Goal: Use online tool/utility: Use online tool/utility

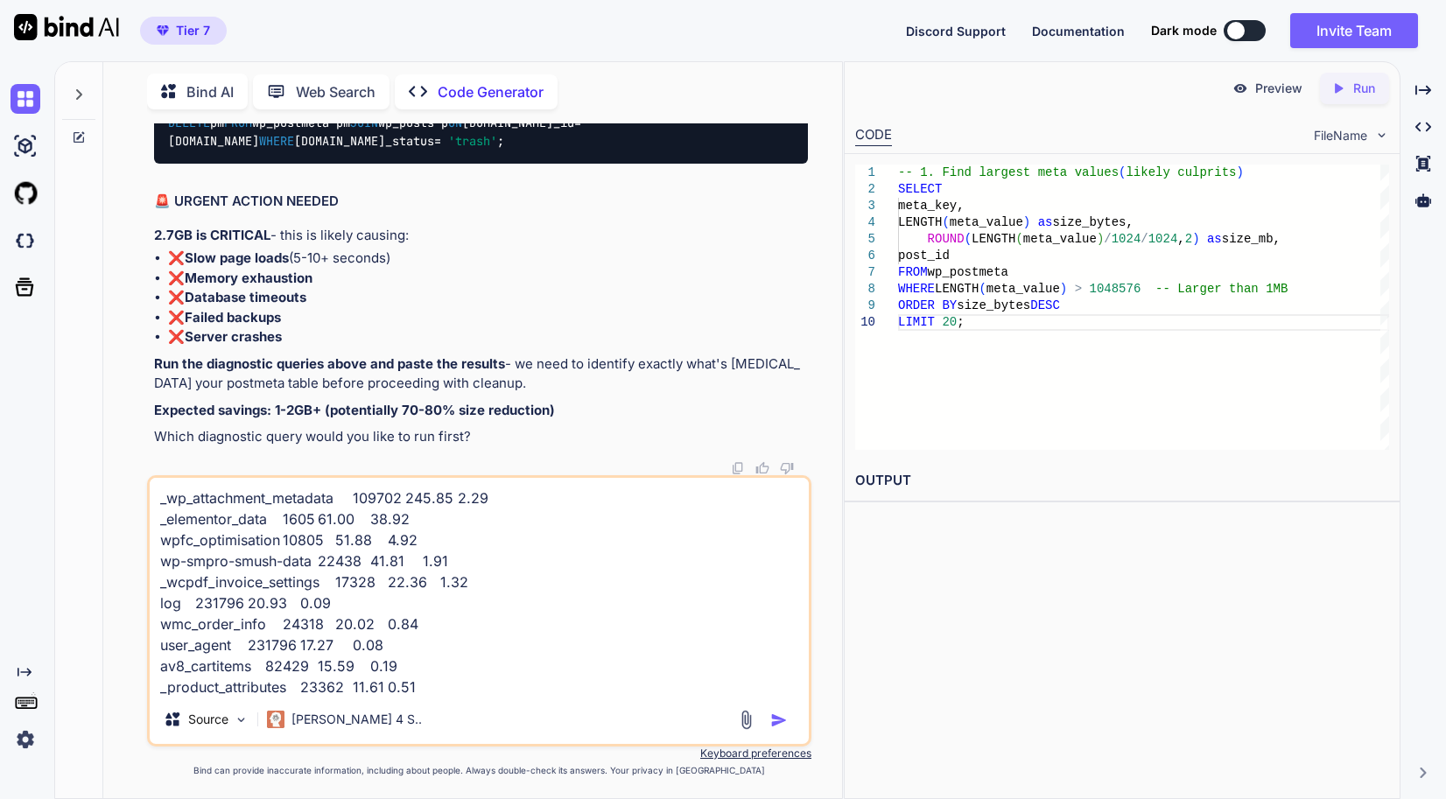
scroll to position [159577, 0]
drag, startPoint x: 287, startPoint y: 346, endPoint x: 179, endPoint y: 211, distance: 172.5
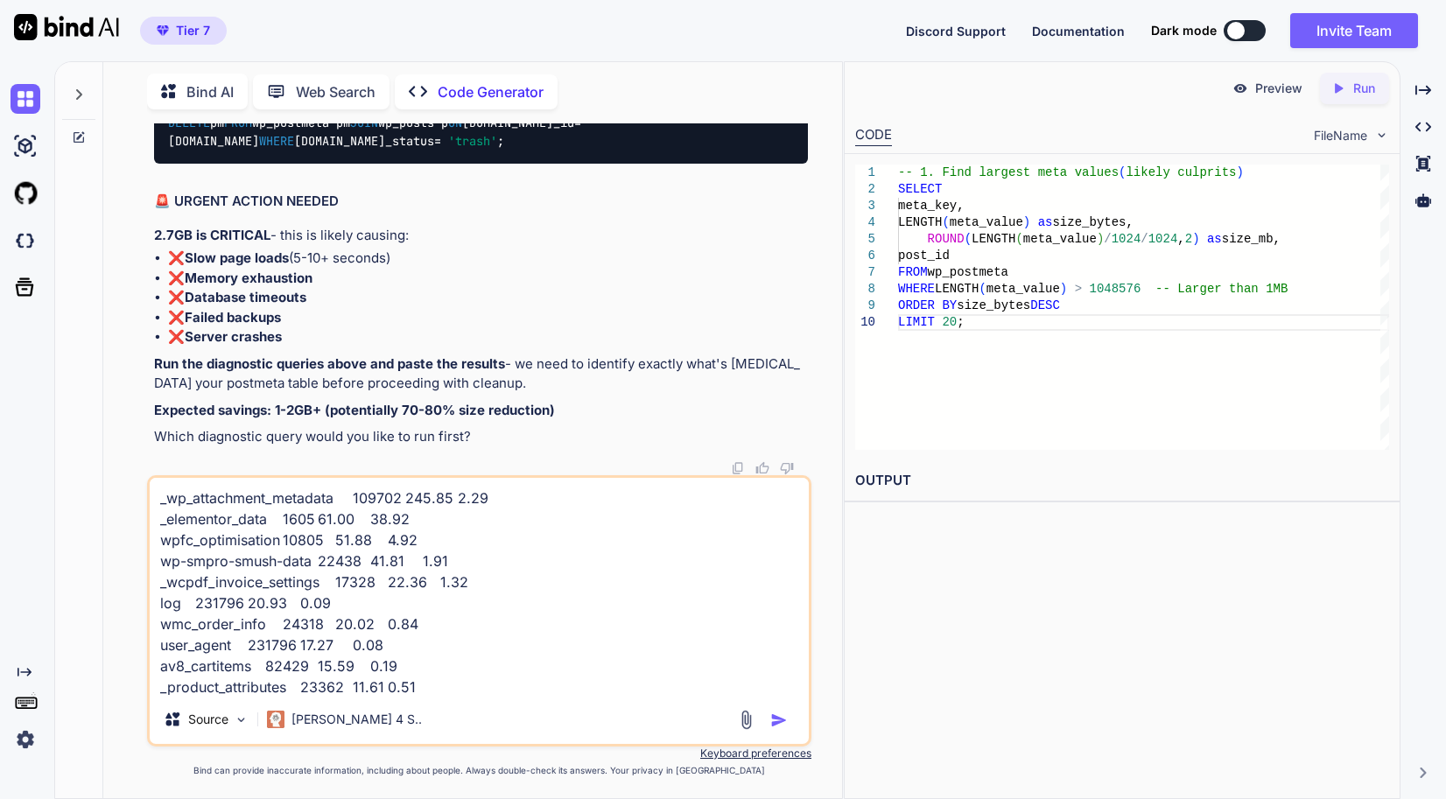
copy code "SELECT meta_key, COUNT ( * ) as count, ROUND( SUM (LENGTH(meta_value)) / 1024 /…"
drag, startPoint x: 328, startPoint y: 355, endPoint x: 165, endPoint y: 264, distance: 187.3
click at [130, 261] on div "You // Memory settings for high-performance server define( 'WP_MEMORY_LIMIT', '…" at bounding box center [479, 460] width 725 height 675
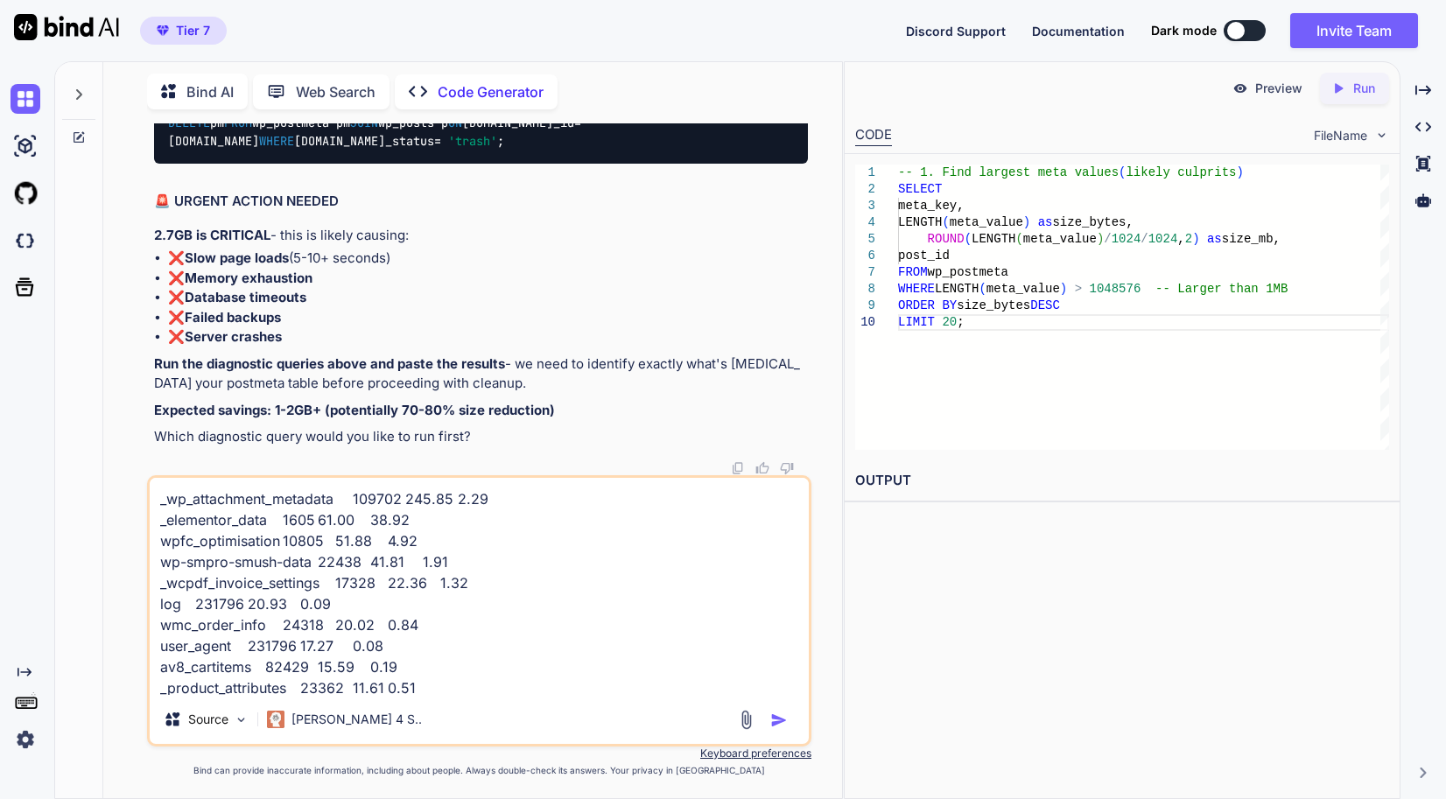
copy code "SELECT COUNT ( * ) as orphaned_records, ROUND( SUM (LENGTH(meta_value)) / 1024 …"
click at [516, 702] on div "Source Claude 4 S.." at bounding box center [479, 723] width 659 height 42
click at [510, 680] on textarea "_wp_attachment_metadata 109702 245.85 2.29 _elementor_data 1605 61.00 38.92 wpf…" at bounding box center [479, 586] width 659 height 217
type textarea "x"
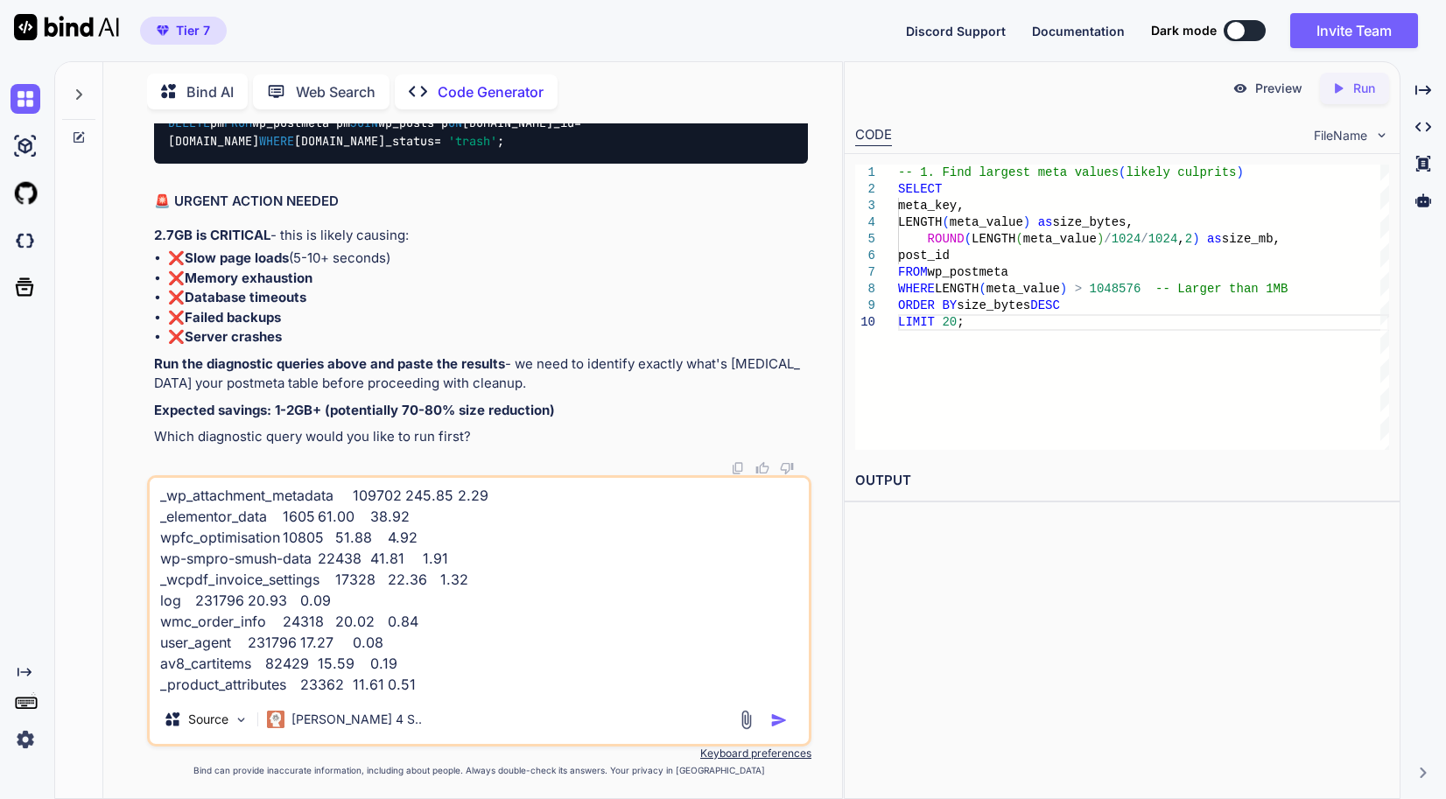
type textarea "_wp_attachment_metadata 109702 245.85 2.29 _elementor_data 1605 61.00 38.92 wpf…"
type textarea "x"
type textarea "_wp_attachment_metadata 109702 245.85 2.29 _elementor_data 1605 61.00 38.92 wpf…"
type textarea "x"
paste textarea "orphaned_records wasted_mb 0 NULL"
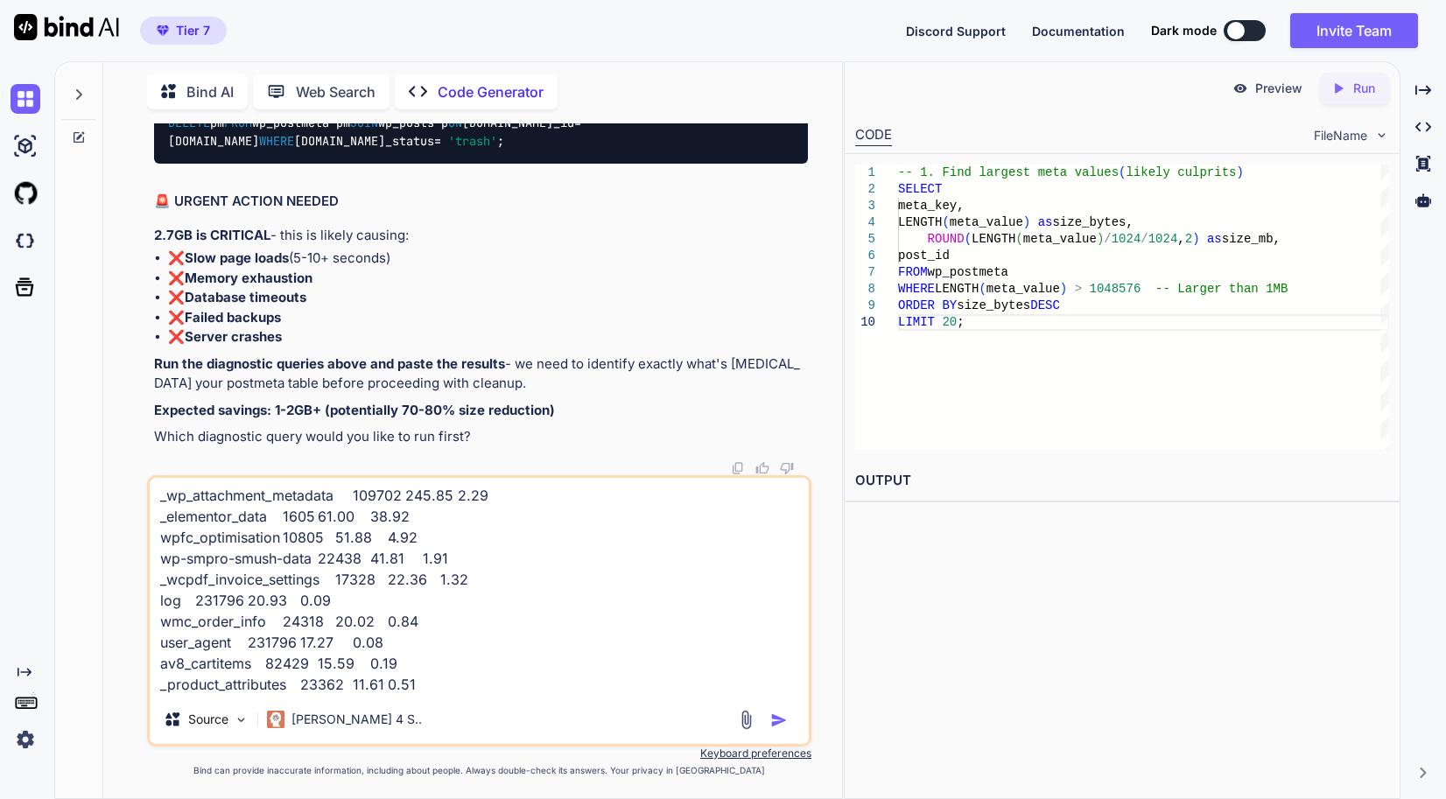
type textarea "_wp_attachment_metadata 109702 245.85 2.29 _elementor_data 1605 61.00 38.92 wpf…"
type textarea "x"
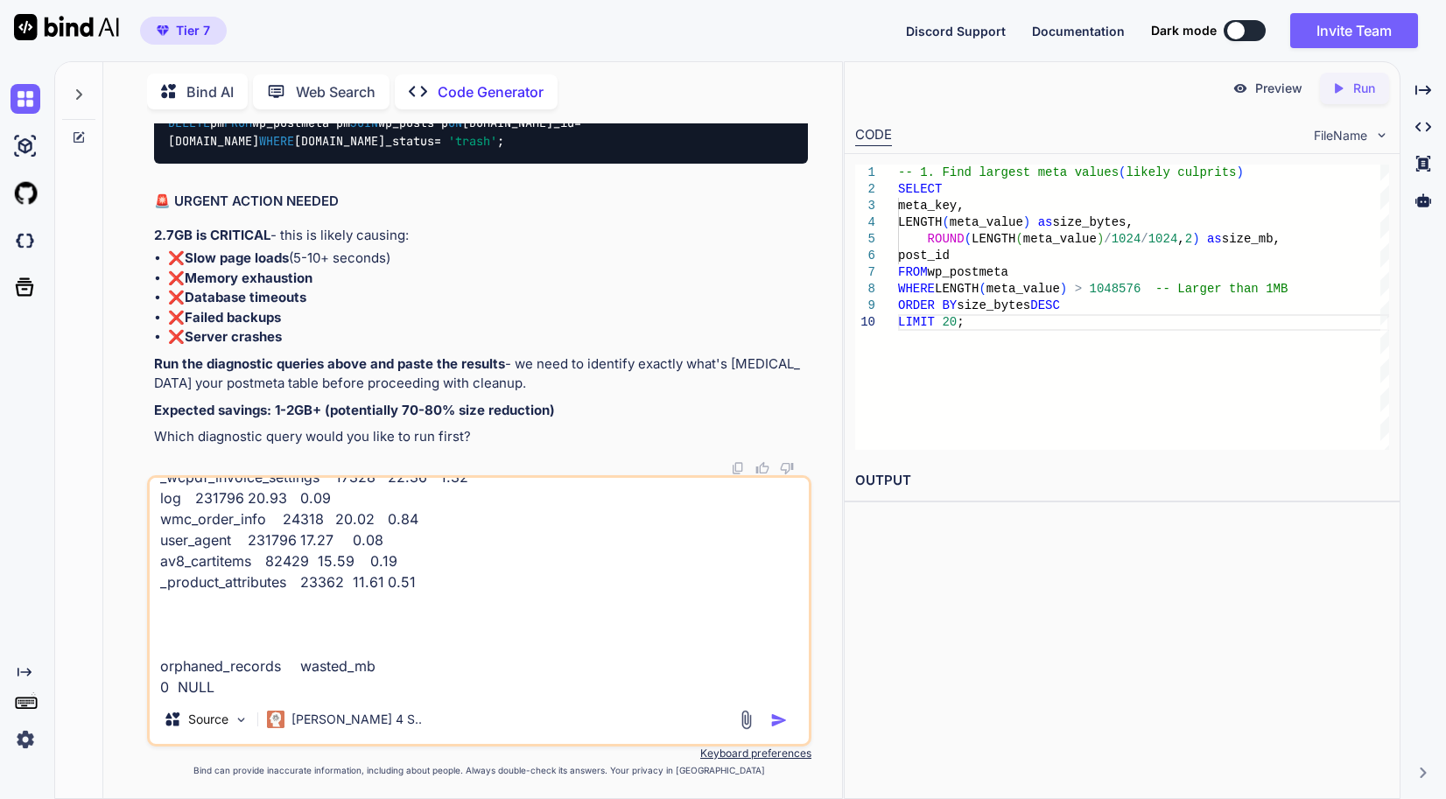
scroll to position [160015, 0]
type textarea "_wp_attachment_metadata 109702 245.85 2.29 _elementor_data 1605 61.00 38.92 wpf…"
drag, startPoint x: 381, startPoint y: 357, endPoint x: 139, endPoint y: 263, distance: 259.5
click at [139, 263] on div "You // Memory settings for high-performance server define( 'WP_MEMORY_LIMIT', '…" at bounding box center [479, 460] width 725 height 675
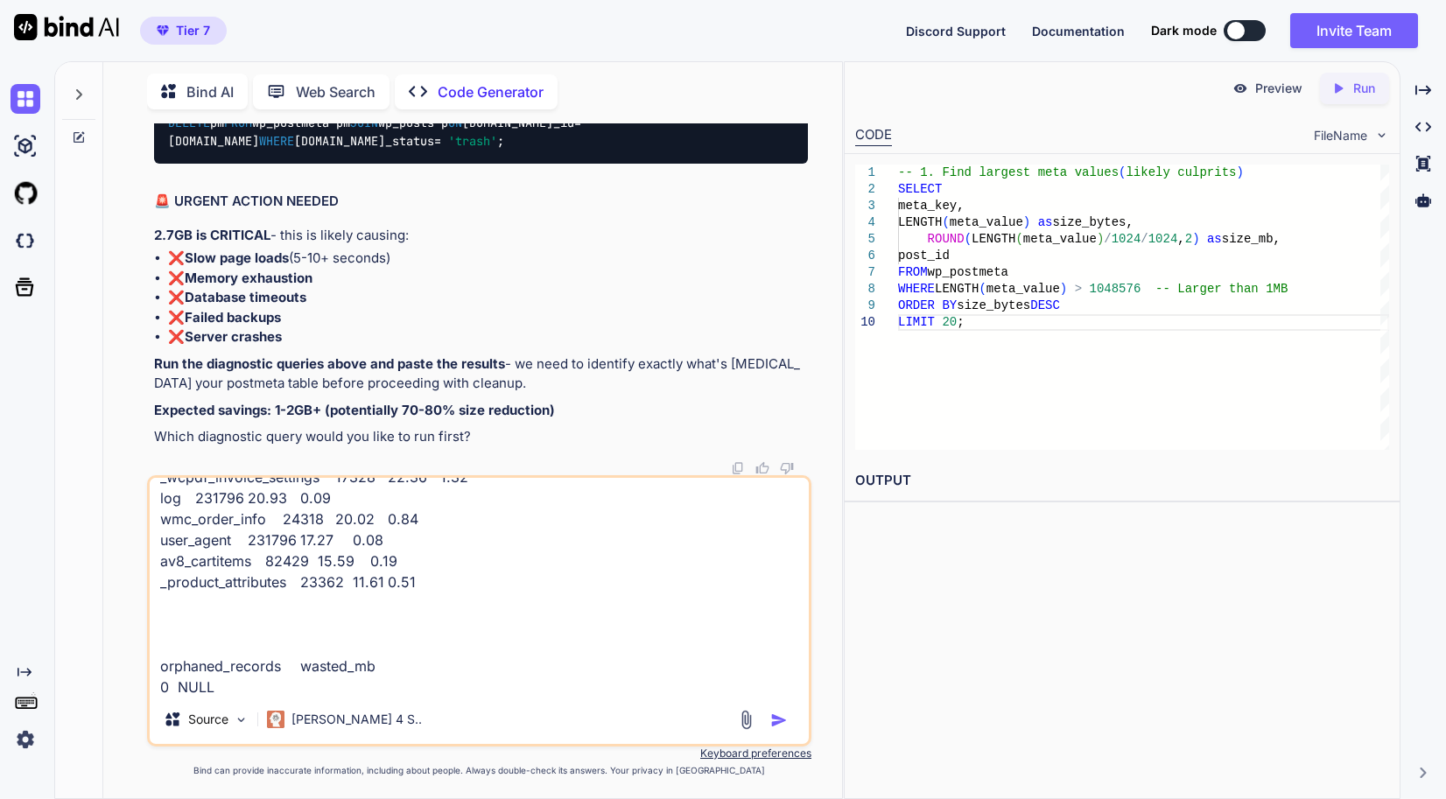
copy code "SELECT [DOMAIN_NAME]_status, [DOMAIN_NAME]_type, COUNT (pm.meta_id) as meta_cou…"
drag, startPoint x: 430, startPoint y: 275, endPoint x: 325, endPoint y: 247, distance: 108.7
drag, startPoint x: 325, startPoint y: 247, endPoint x: 390, endPoint y: 278, distance: 72.0
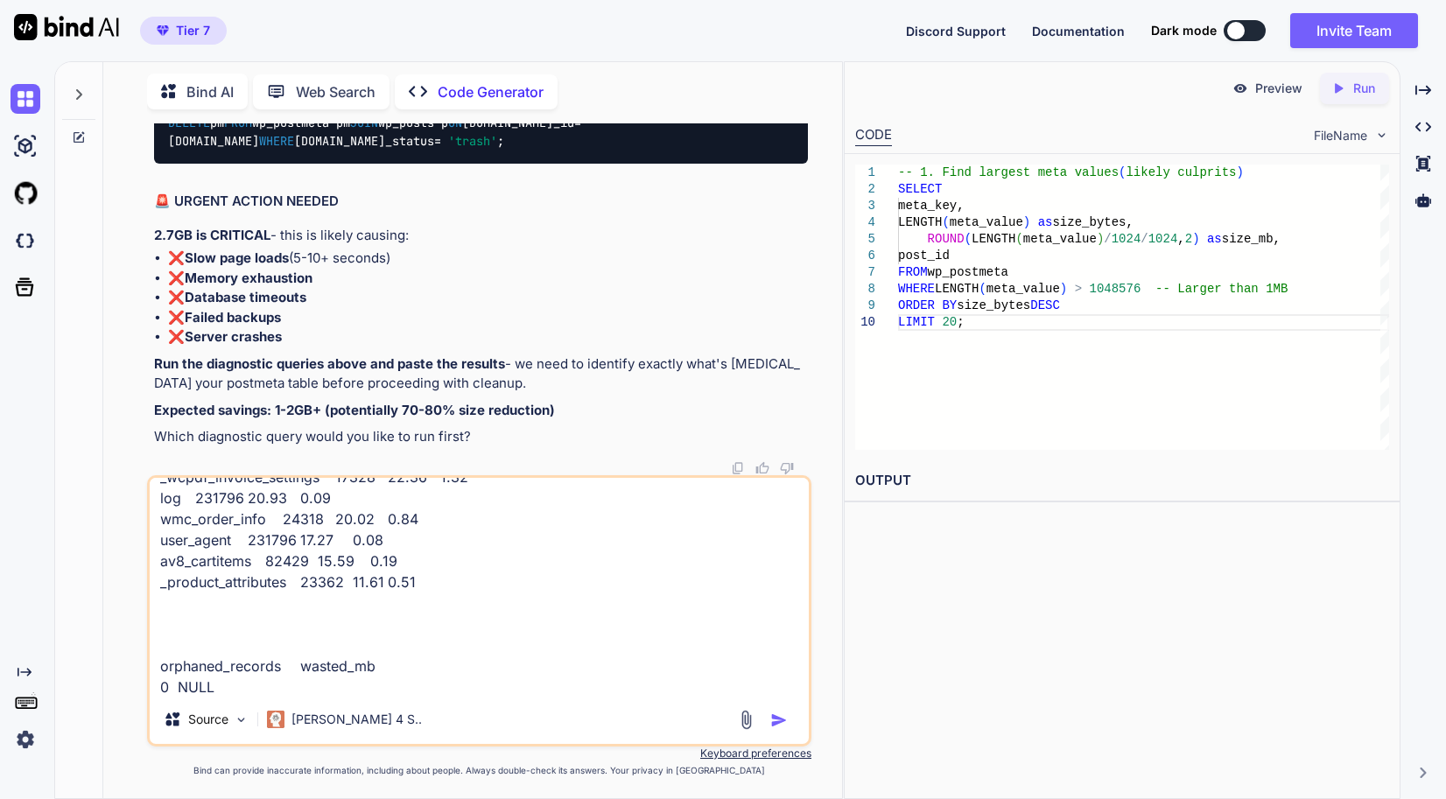
drag, startPoint x: 375, startPoint y: 287, endPoint x: 139, endPoint y: 192, distance: 254.1
click at [139, 192] on div "You // Memory settings for high-performance server define( 'WP_MEMORY_LIMIT', '…" at bounding box center [479, 460] width 725 height 675
copy code "SELECT meta_key, COUNT ( * ) as records, ROUND( SUM (LENGTH(meta_value)) / 1024…"
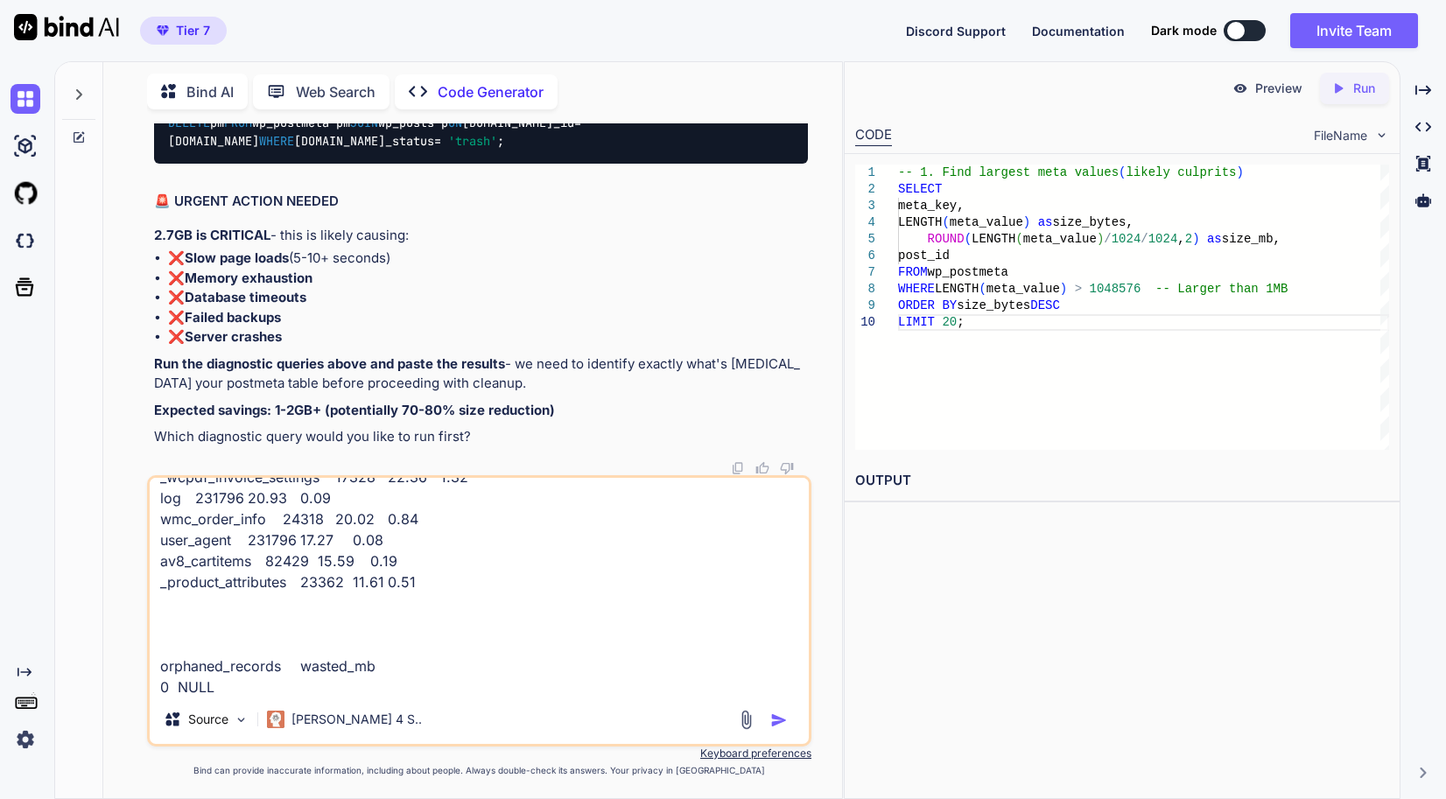
scroll to position [109, 0]
click at [314, 681] on textarea "_wp_attachment_metadata 109702 245.85 2.29 _elementor_data 1605 61.00 38.92 wpf…" at bounding box center [479, 586] width 659 height 217
type textarea "x"
type textarea "_wp_attachment_metadata 109702 245.85 2.29 _elementor_data 1605 61.00 38.92 wpf…"
type textarea "x"
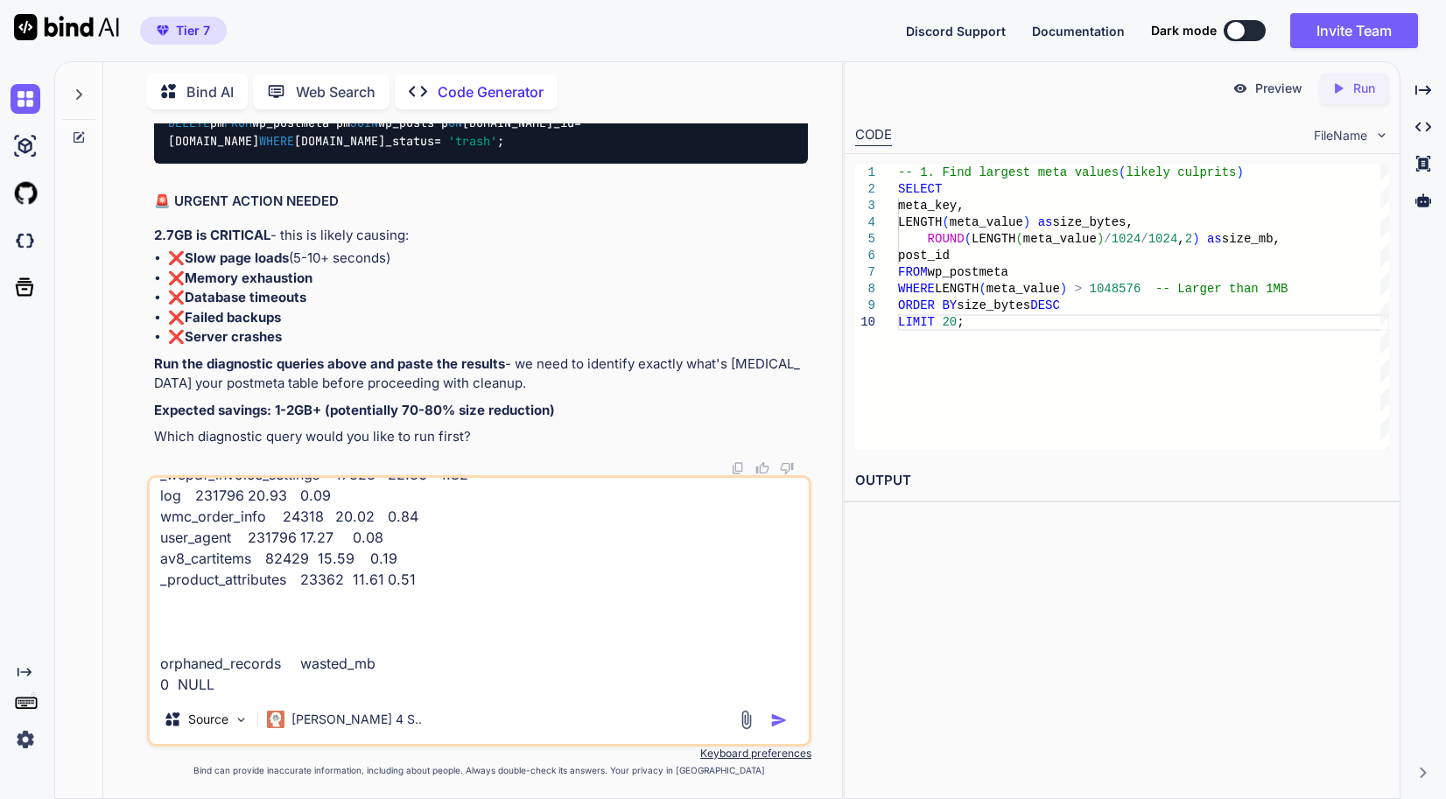
type textarea "_wp_attachment_metadata 109702 245.85 2.29 _elementor_data 1605 61.00 38.92 wpf…"
type textarea "x"
paste textarea "meta_key records total_mb _wp_attachment_metadata 109702 245.85 _elementor_data…"
type textarea "_wp_attachment_metadata 109702 245.85 2.29 _elementor_data 1605 61.00 38.92 wpf…"
type textarea "x"
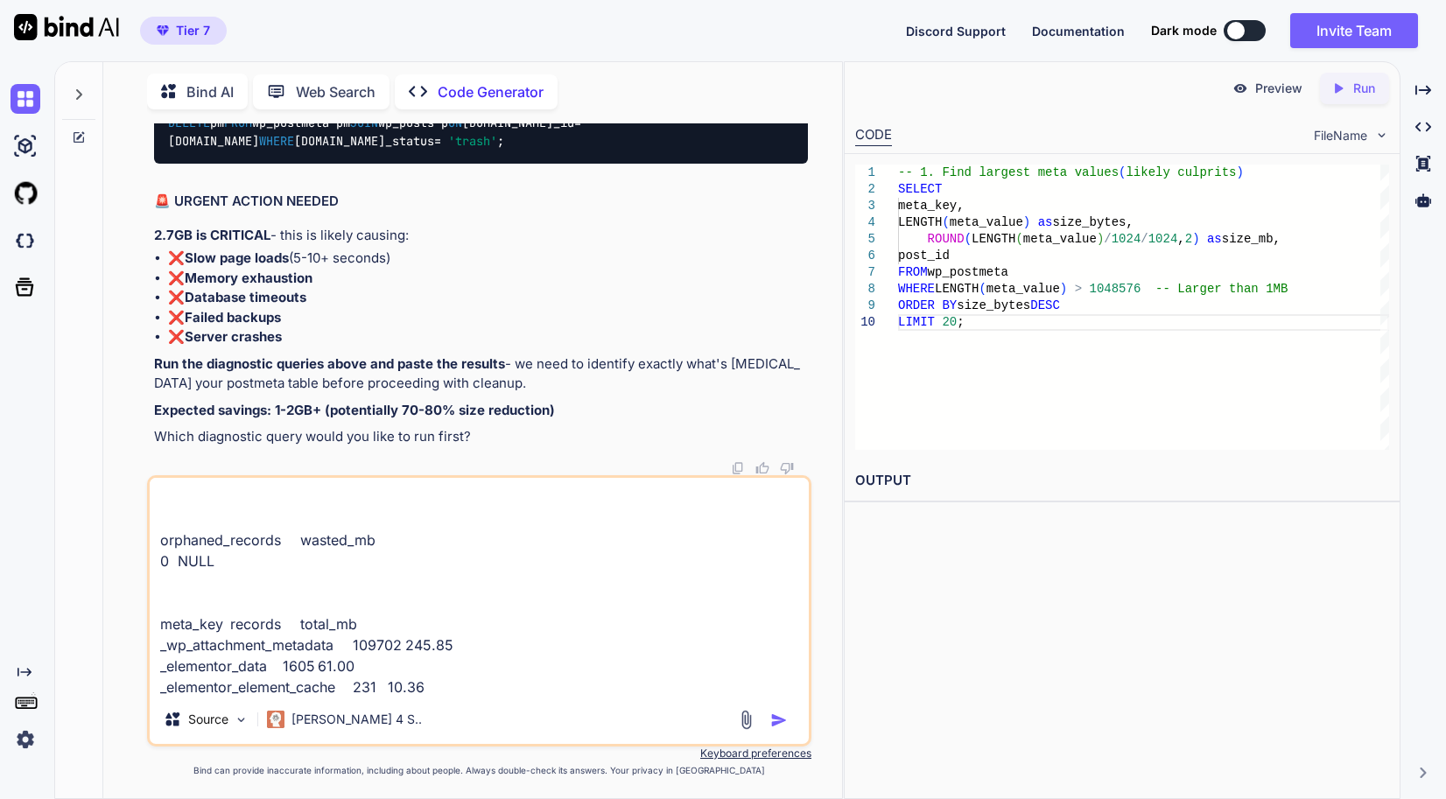
scroll to position [160716, 0]
type textarea "_wp_attachment_metadata 109702 245.85 2.29 _elementor_data 1605 61.00 38.92 wpf…"
drag, startPoint x: 243, startPoint y: 329, endPoint x: 153, endPoint y: 287, distance: 98.7
click at [153, 287] on div "You // Memory settings for high-performance server define( 'WP_MEMORY_LIMIT', '…" at bounding box center [481, 299] width 661 height 352
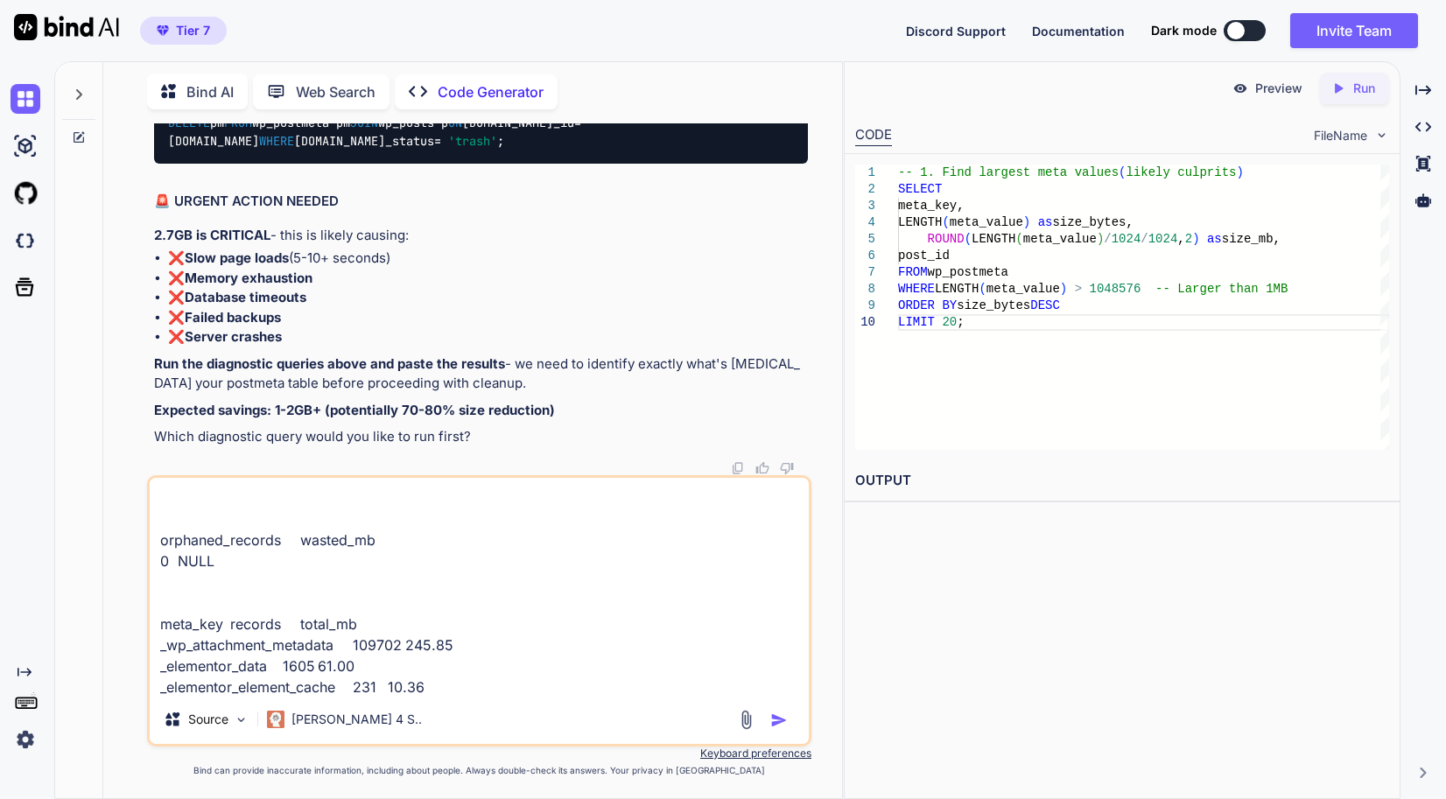
copy code "SELECT post_id, COUNT ( * ) as meta_count, ROUND( SUM (LENGTH(meta_value)) / 10…"
drag, startPoint x: 426, startPoint y: 371, endPoint x: 164, endPoint y: 251, distance: 288.7
copy code "SELECT ROUND(((data_length + index_length) / 1024 / 1024 ), 2 ) AS total_mb, RO…"
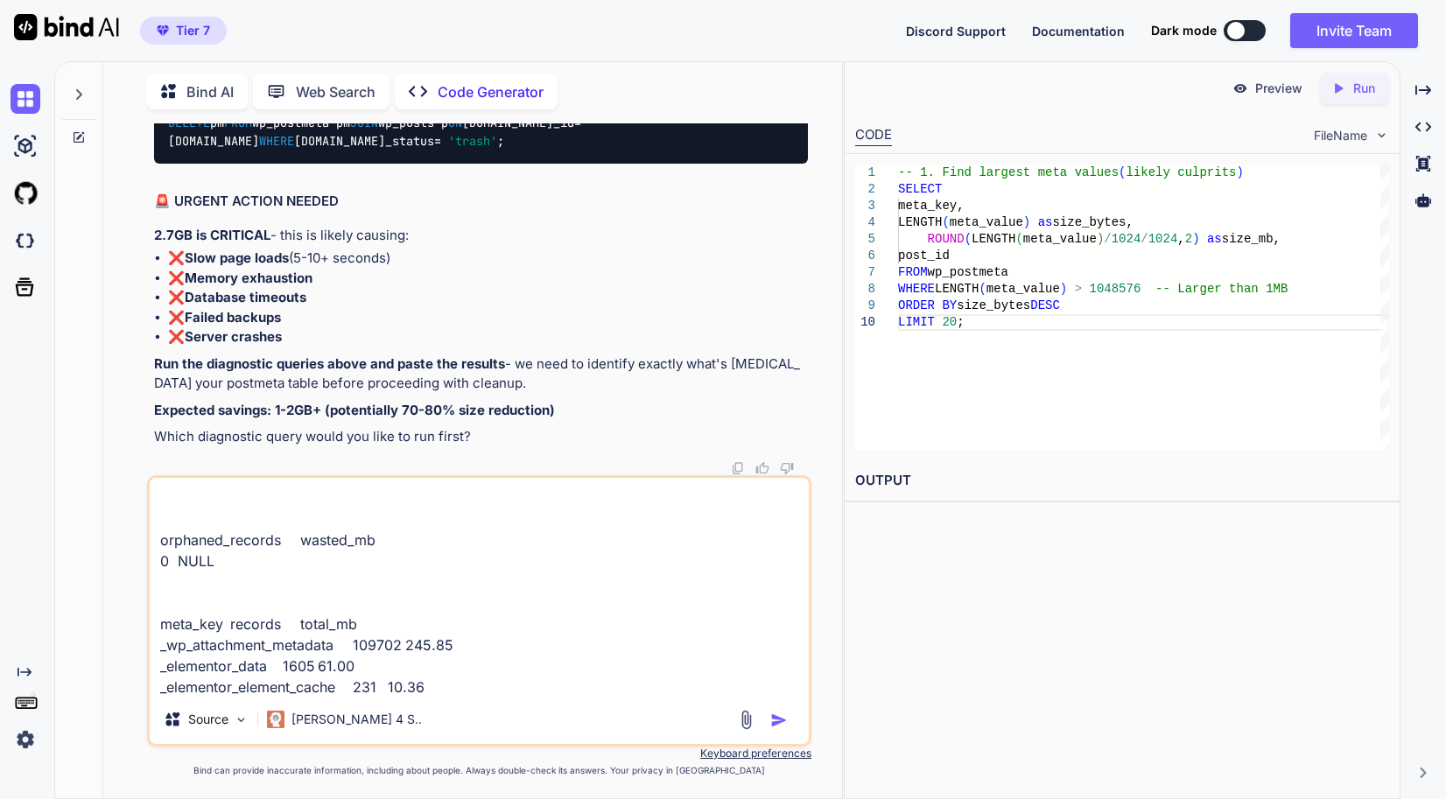
scroll to position [161153, 0]
click at [591, 703] on div "Source Claude 4 S.." at bounding box center [479, 723] width 659 height 42
click at [603, 667] on textarea "_wp_attachment_metadata 109702 245.85 2.29 _elementor_data 1605 61.00 38.92 wpf…" at bounding box center [479, 586] width 659 height 217
click at [461, 685] on textarea "_wp_attachment_metadata 109702 245.85 2.29 _elementor_data 1605 61.00 38.92 wpf…" at bounding box center [479, 586] width 659 height 217
type textarea "x"
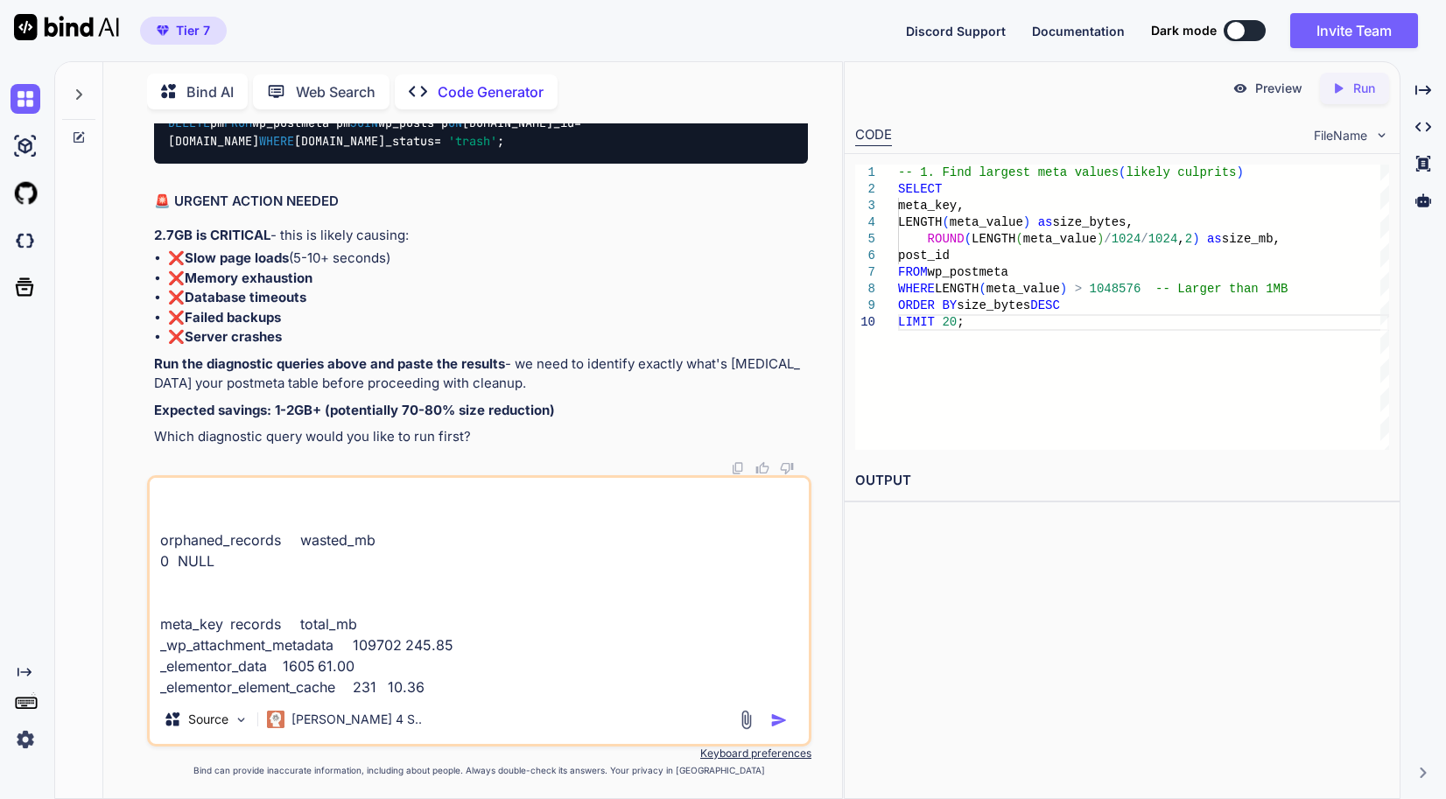
type textarea "_wp_attachment_metadata 109702 245.85 2.29 _elementor_data 1605 61.00 38.92 wpf…"
type textarea "x"
type textarea "_wp_attachment_metadata 109702 245.85 2.29 _elementor_data 1605 61.00 38.92 wpf…"
type textarea "x"
paste textarea "total_mb fragmented_mb table_rows fragmentation_percent 4686.34 15.00 4900899 0…"
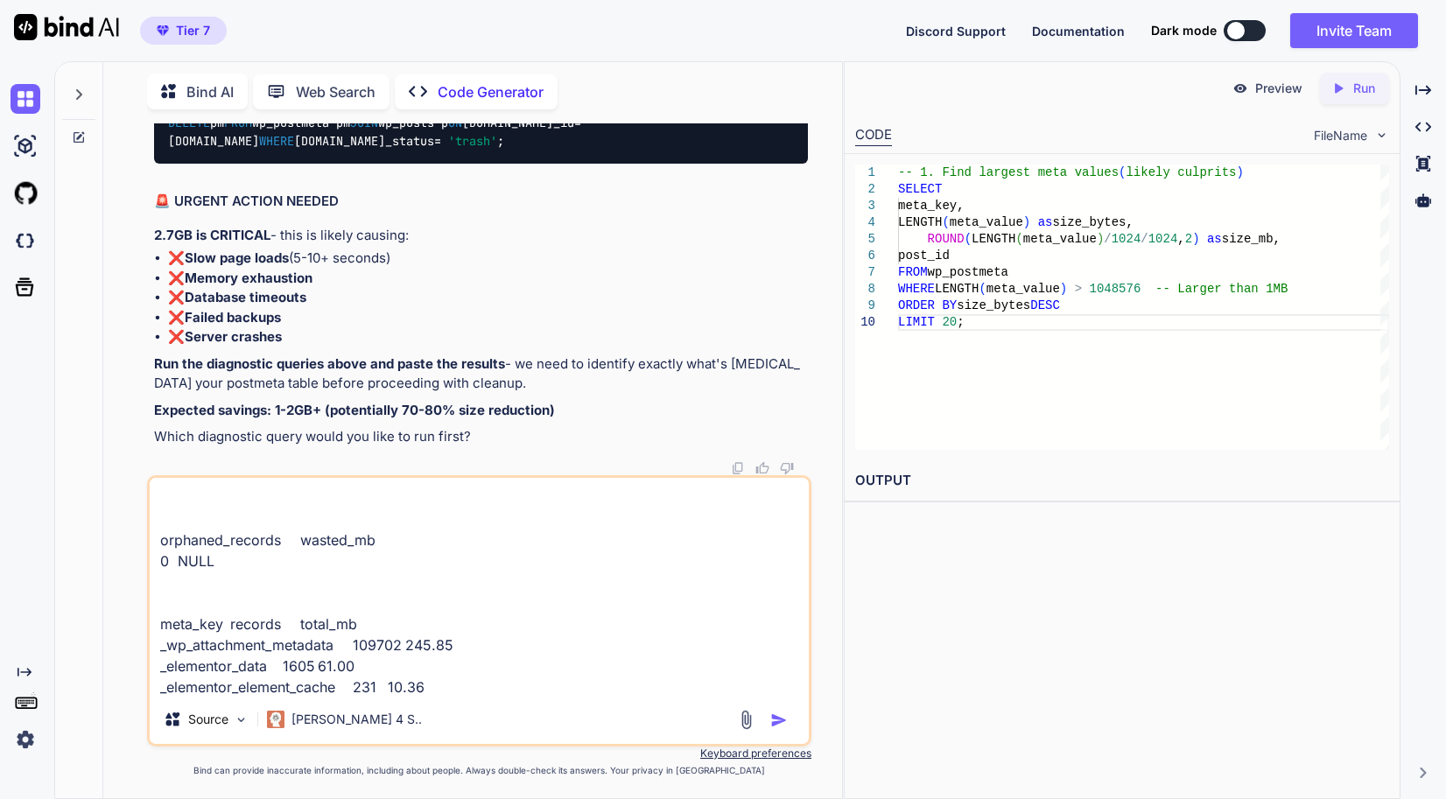
type textarea "_wp_attachment_metadata 109702 245.85 2.29 _elementor_data 1605 61.00 38.92 wpf…"
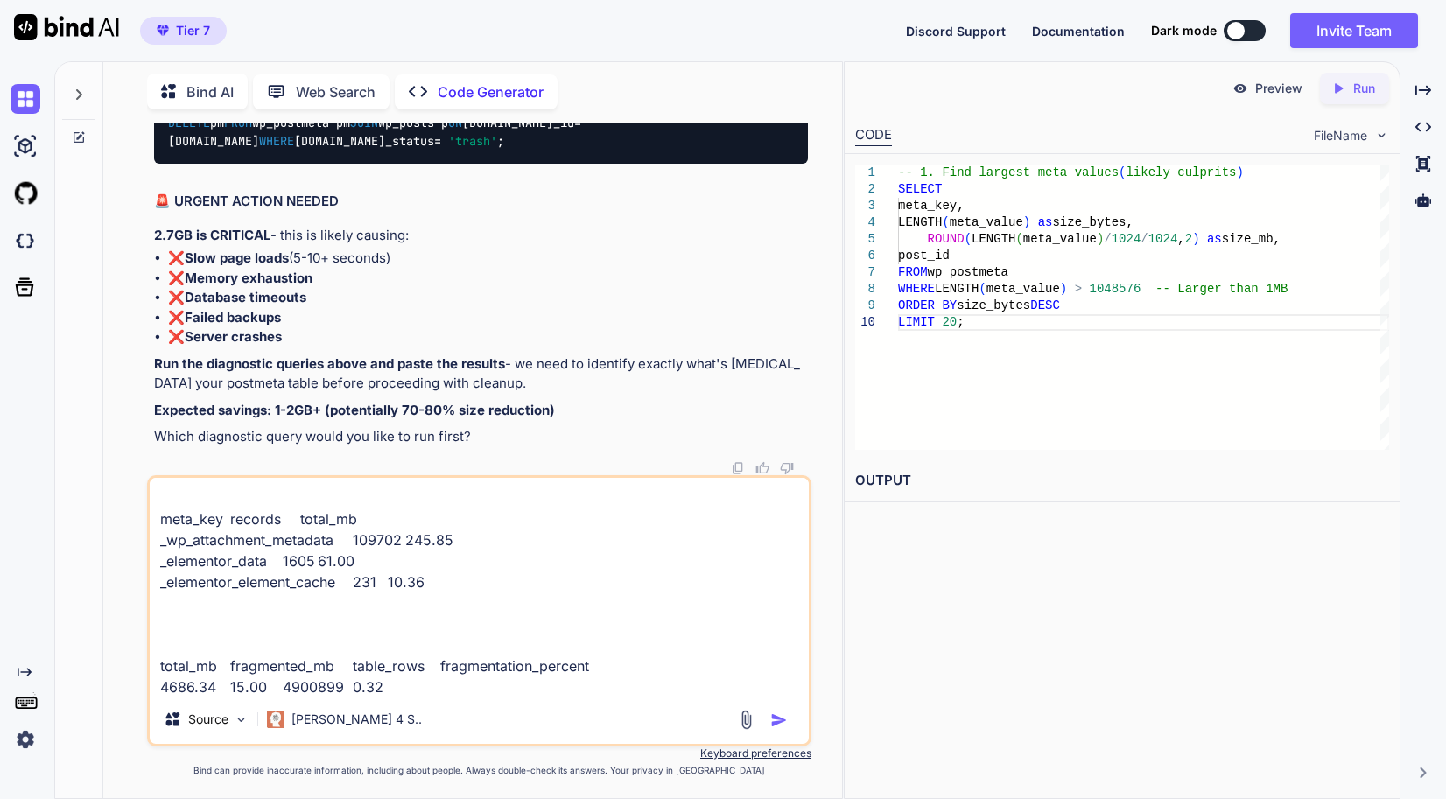
type textarea "x"
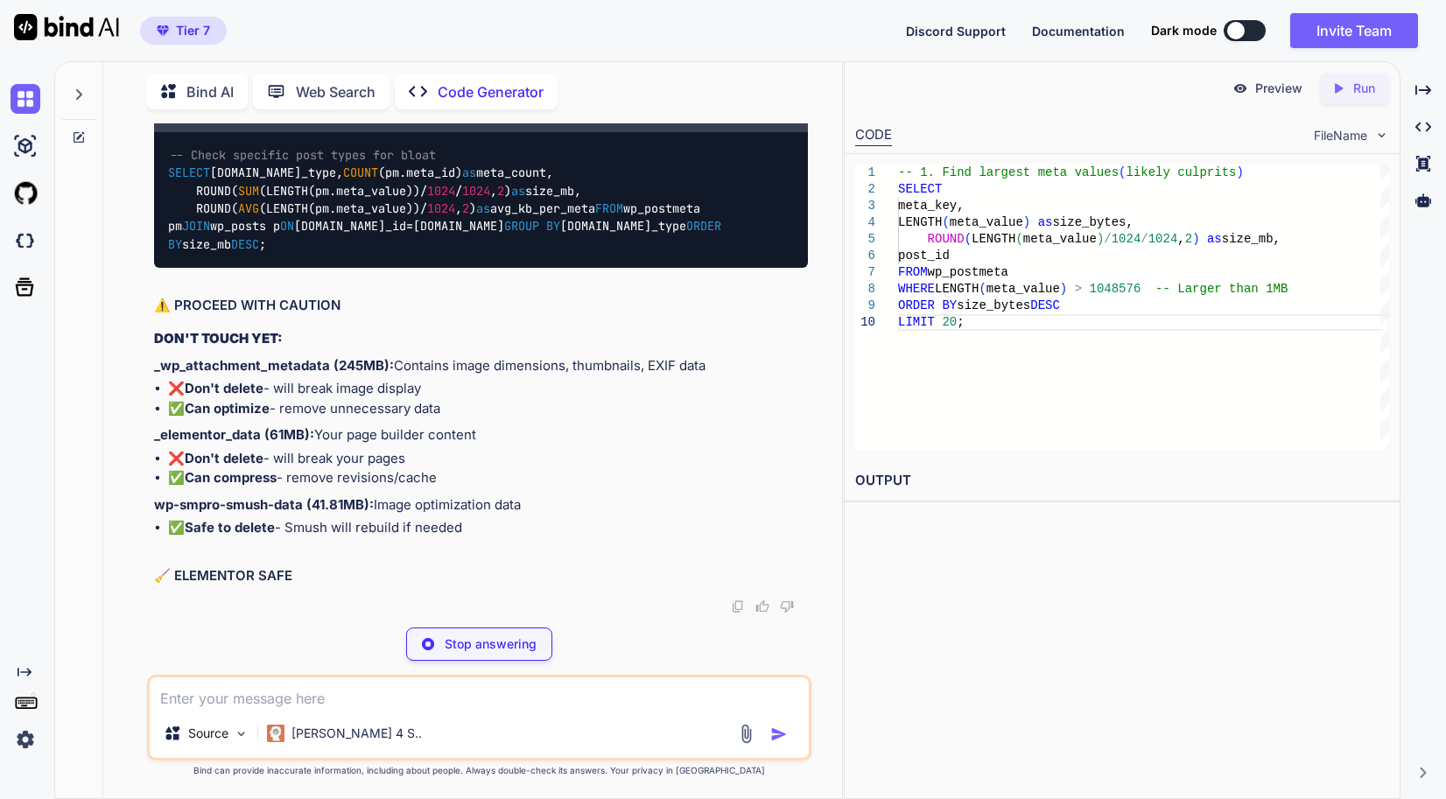
scroll to position [163404, 0]
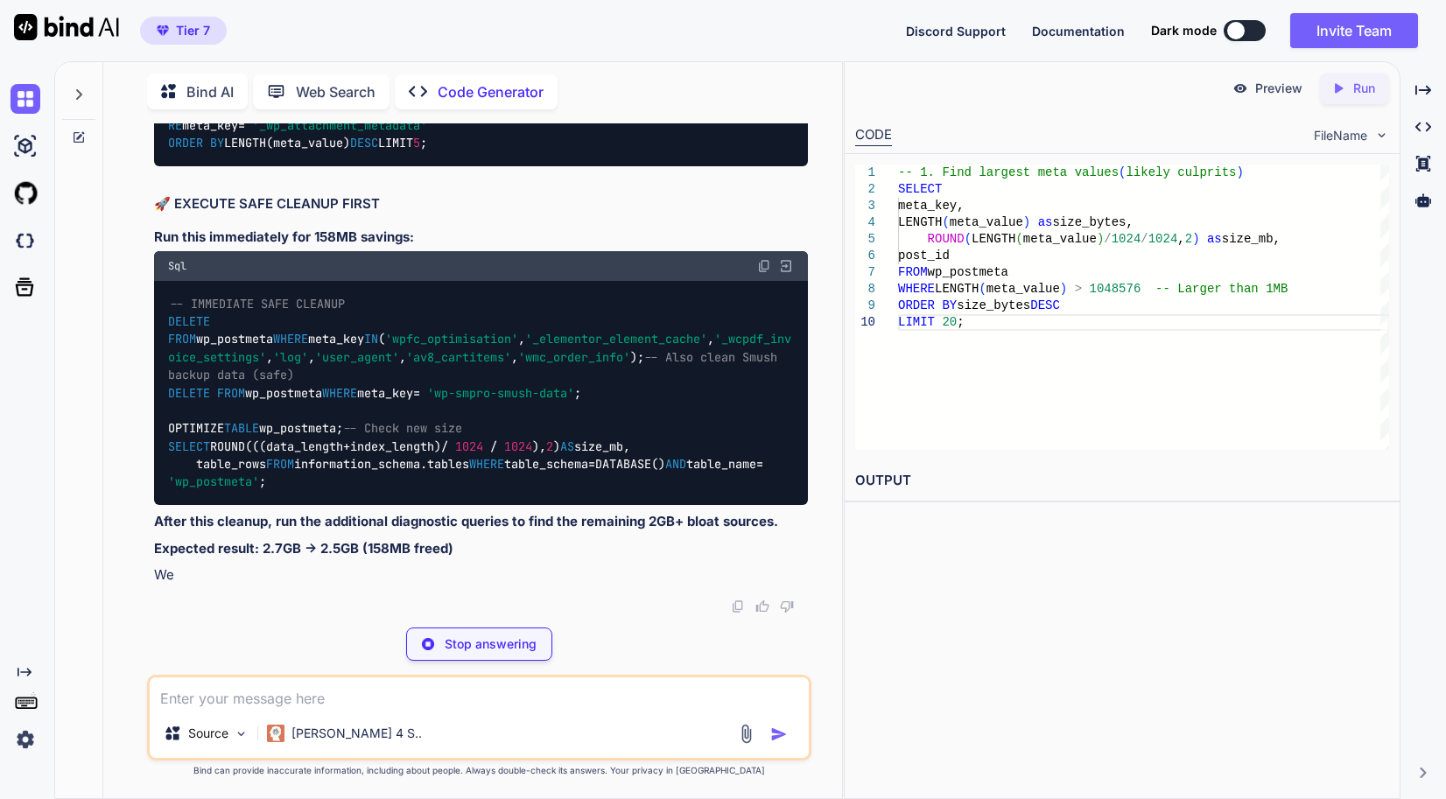
type textarea "x"
type textarea "_elementor_data: 61.00MB (1,605 records) - MASSIVE ELEMENTOR PAGES! wpfc_optimi…"
type textarea "x"
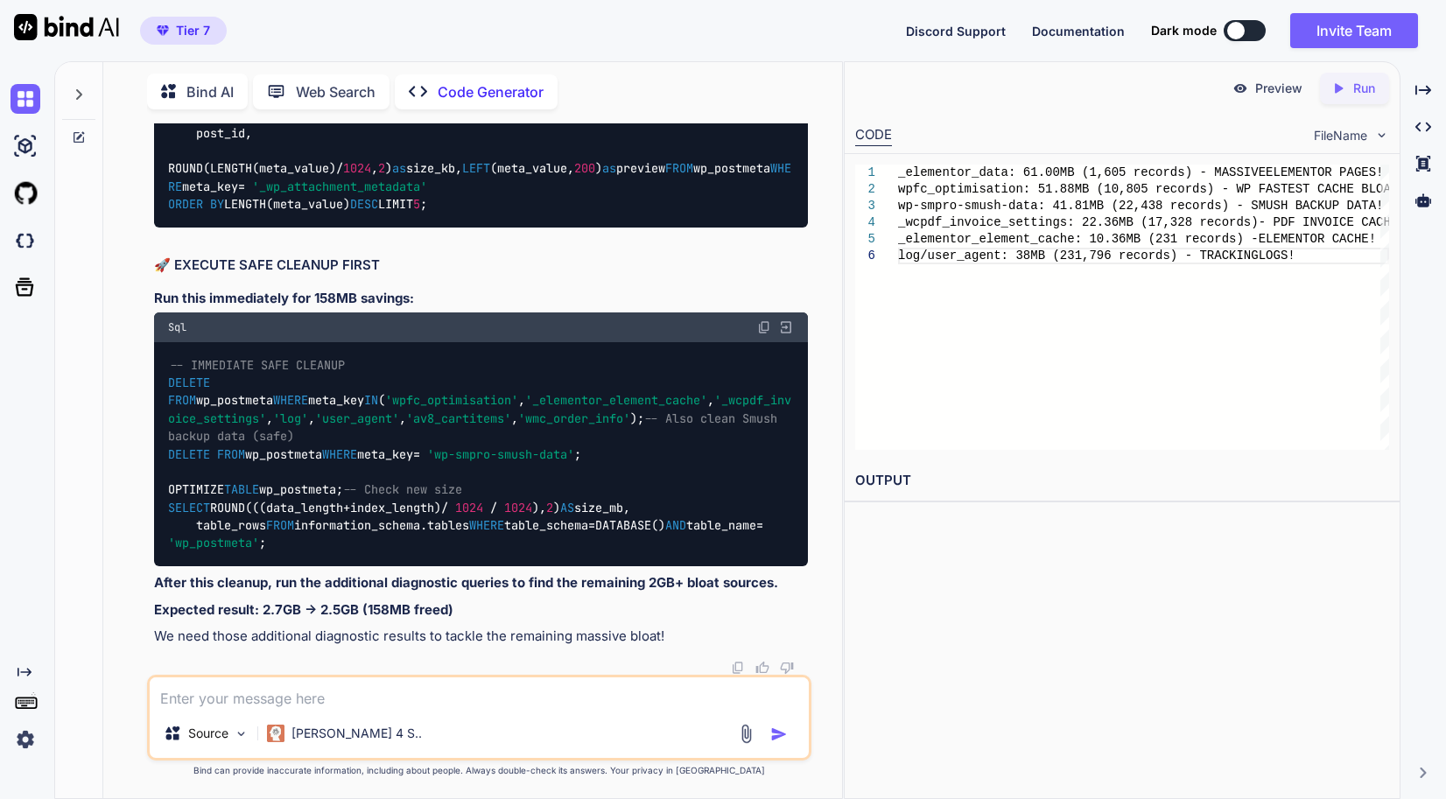
drag, startPoint x: 643, startPoint y: 540, endPoint x: 109, endPoint y: 541, distance: 534.0
click at [109, 541] on div "Bind AI Web Search Created with Pixso. Code Generator You // Memory settings fo…" at bounding box center [472, 433] width 739 height 732
copy code "DELETE FROM wp_postmeta WHERE meta_key IN ( 'log' , 'user_agent' );"
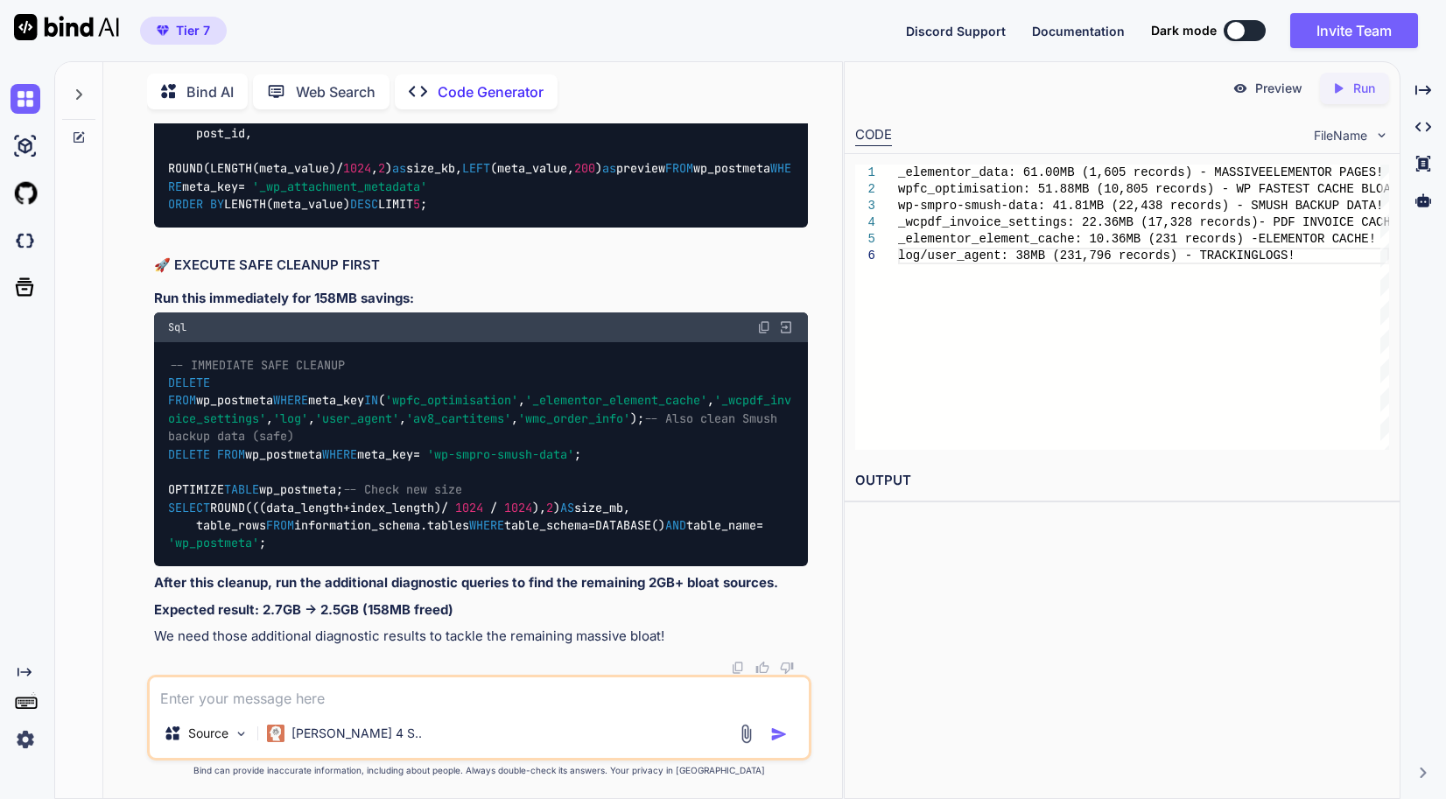
drag, startPoint x: 298, startPoint y: 415, endPoint x: 173, endPoint y: 417, distance: 124.3
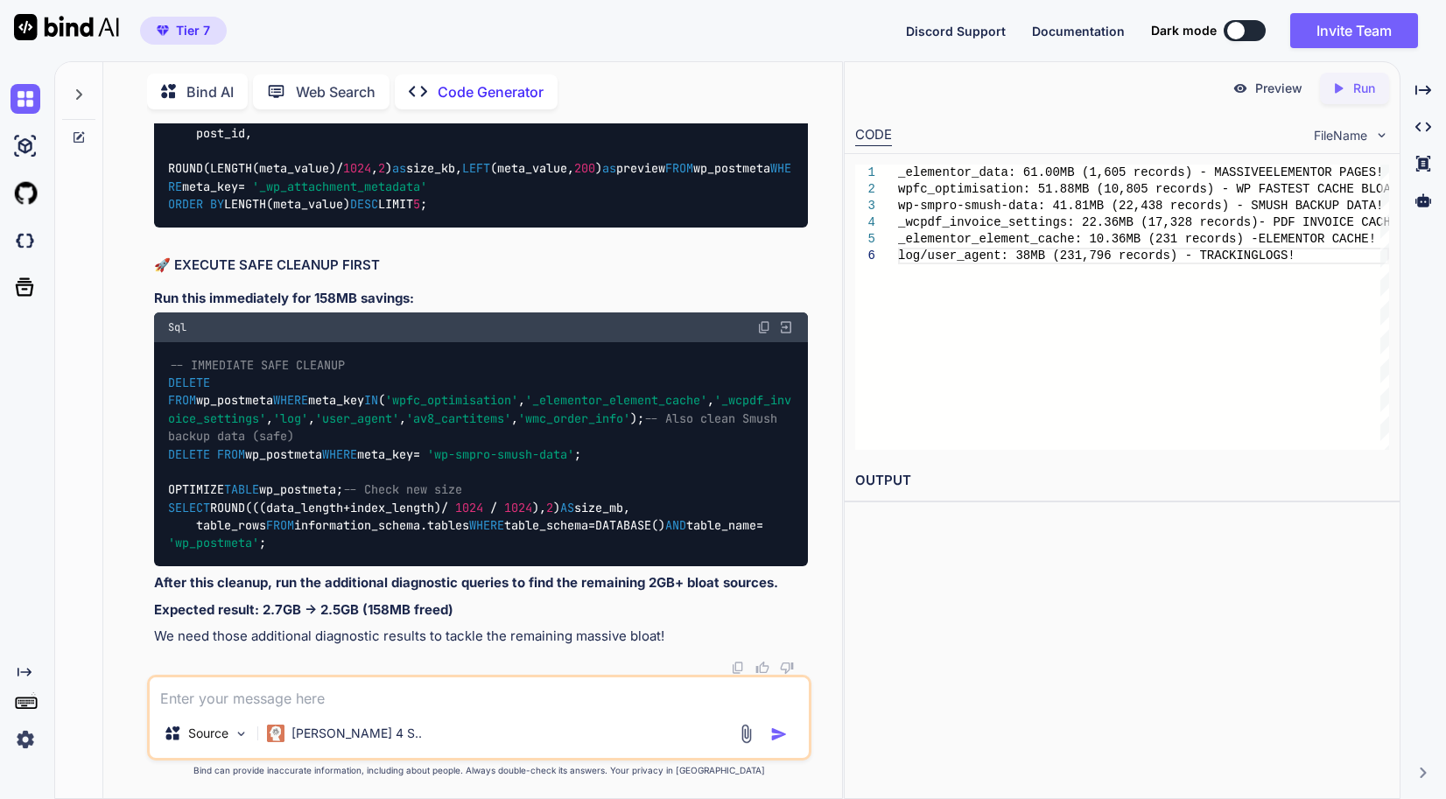
drag, startPoint x: 173, startPoint y: 417, endPoint x: 574, endPoint y: 511, distance: 412.0
drag, startPoint x: 621, startPoint y: 467, endPoint x: 139, endPoint y: 477, distance: 481.6
click at [139, 477] on div "You // Memory settings for high-performance server define( 'WP_MEMORY_LIMIT', '…" at bounding box center [479, 460] width 725 height 675
copy code "DELETE FROM wp_postmeta WHERE meta_key = 'wmc_order_info' ;"
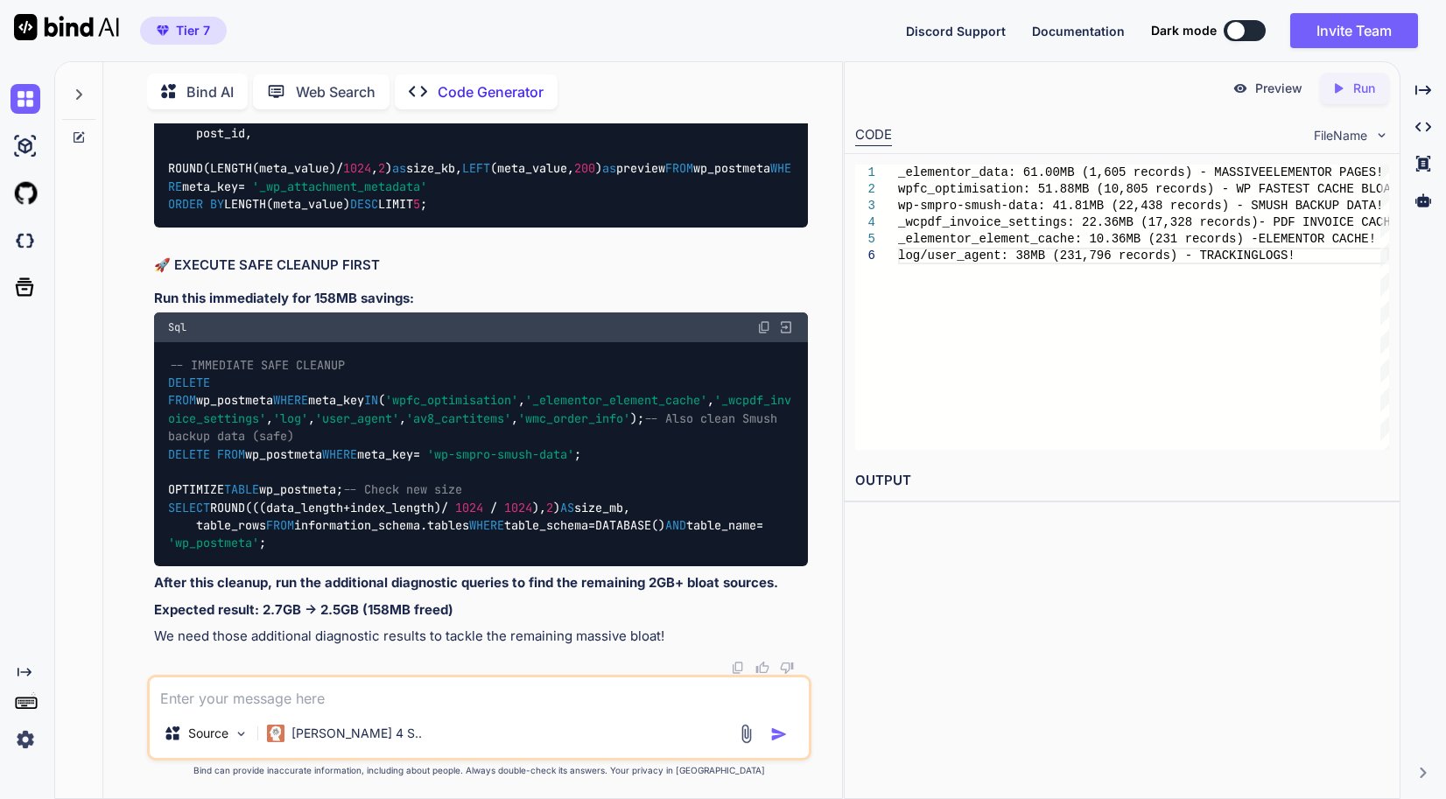
drag, startPoint x: 666, startPoint y: 399, endPoint x: 125, endPoint y: 401, distance: 541.0
click at [125, 401] on div "You // Memory settings for high-performance server define( 'WP_MEMORY_LIMIT', '…" at bounding box center [479, 460] width 725 height 675
copy code "DELETE FROM wp_postmeta WHERE meta_key = '_wcpdf_invoice_settings' ;"
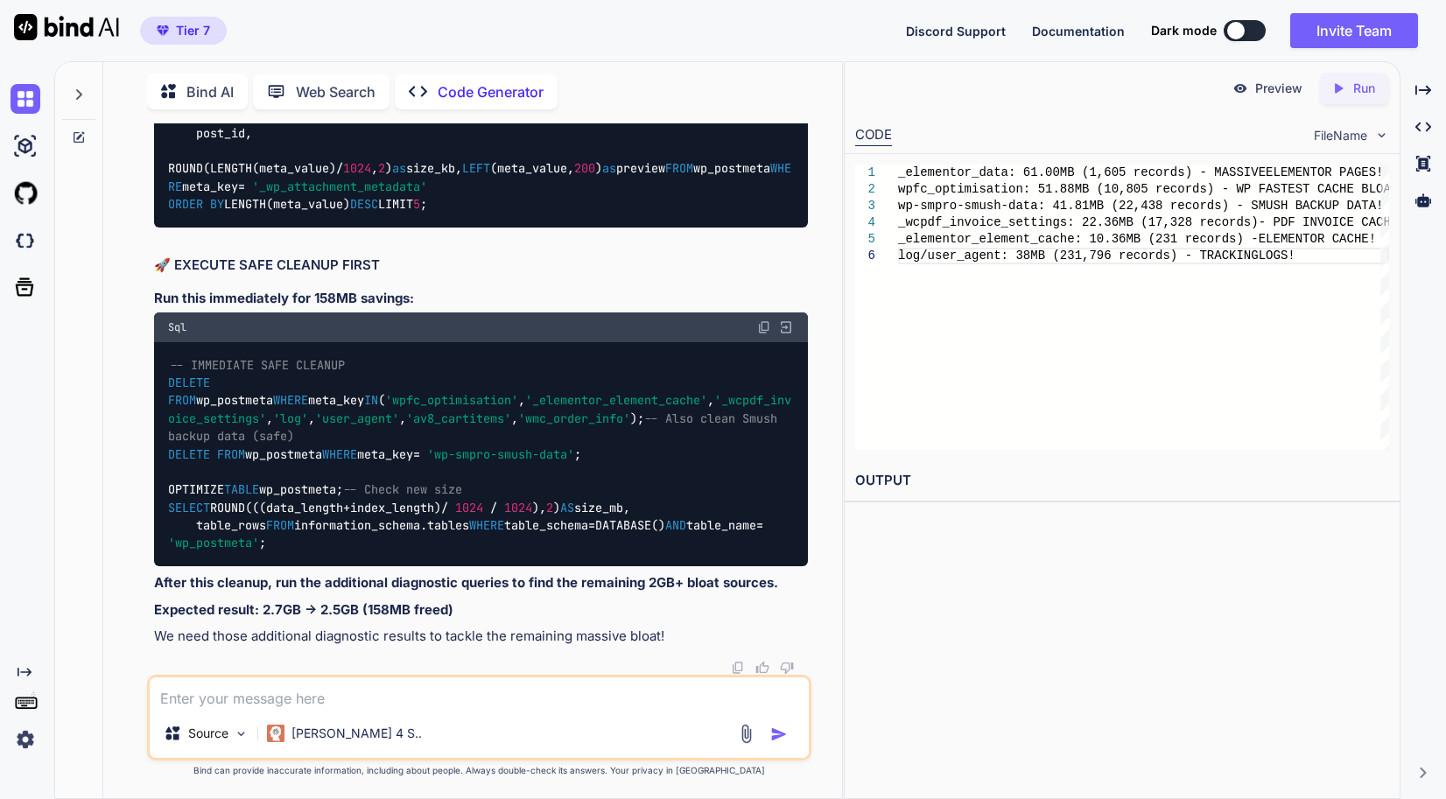
drag, startPoint x: 390, startPoint y: 346, endPoint x: 196, endPoint y: 338, distance: 194.5
click at [151, 348] on div "You // Memory settings for high-performance server define( 'WP_MEMORY_LIMIT', '…" at bounding box center [481, 399] width 661 height 552
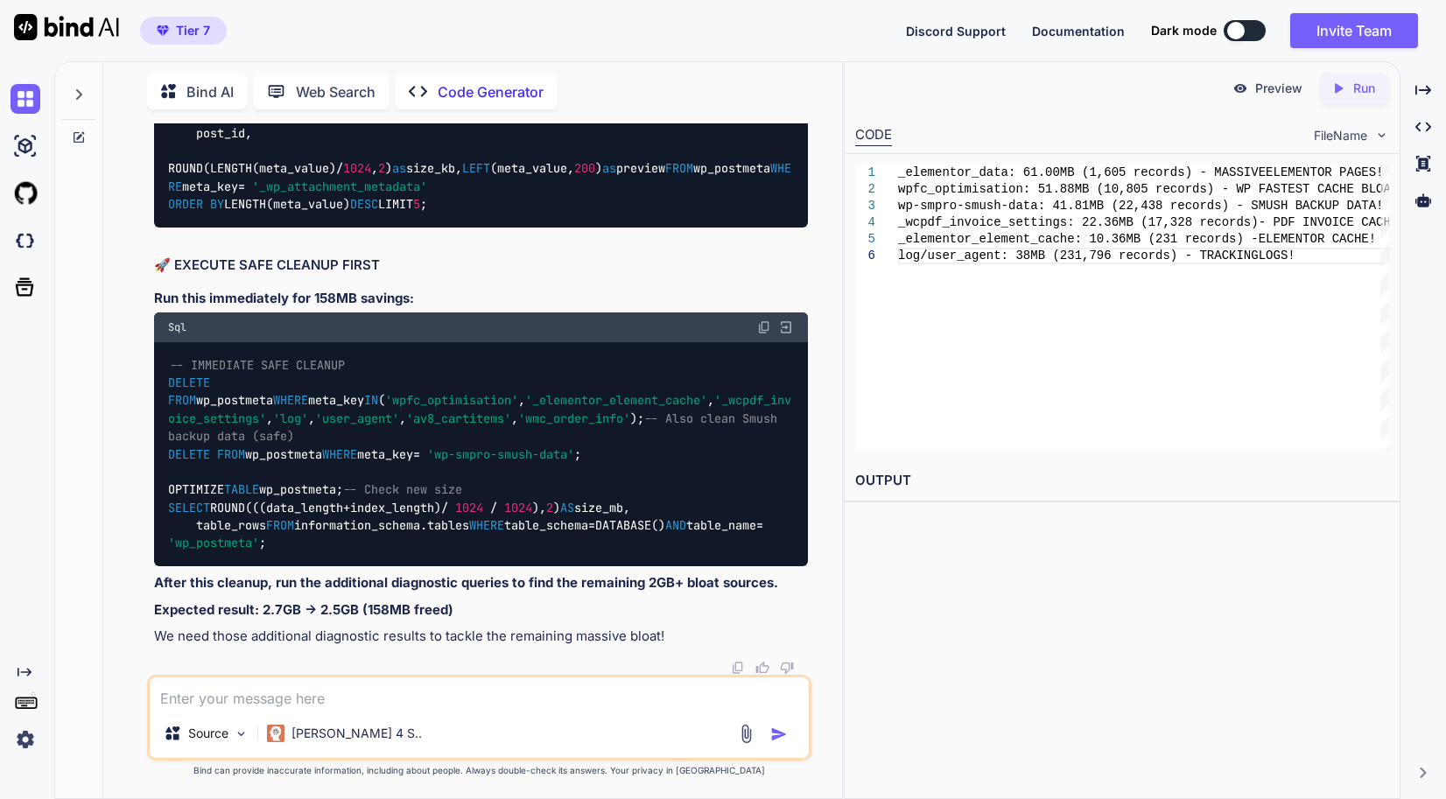
drag, startPoint x: 196, startPoint y: 338, endPoint x: 360, endPoint y: 337, distance: 163.7
copy code "OPTIMIZE TABLE wp_postmeta;"
drag, startPoint x: 396, startPoint y: 356, endPoint x: 132, endPoint y: 354, distance: 263.5
click at [132, 354] on div "You // Memory settings for high-performance server define( 'WP_MEMORY_LIMIT', '…" at bounding box center [479, 460] width 725 height 675
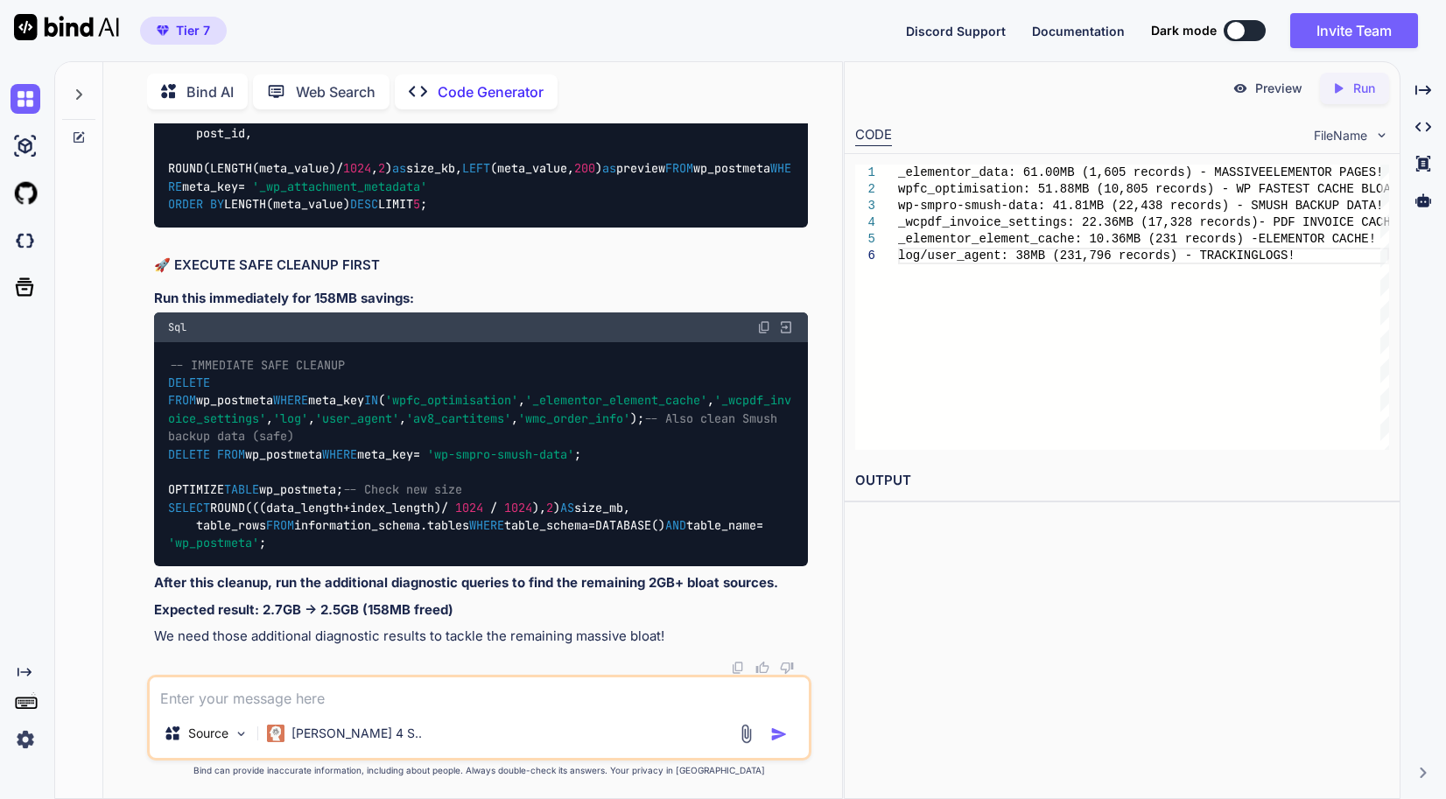
scroll to position [164367, 0]
drag, startPoint x: 277, startPoint y: 471, endPoint x: 172, endPoint y: 348, distance: 161.4
drag, startPoint x: 172, startPoint y: 348, endPoint x: 154, endPoint y: 221, distance: 128.1
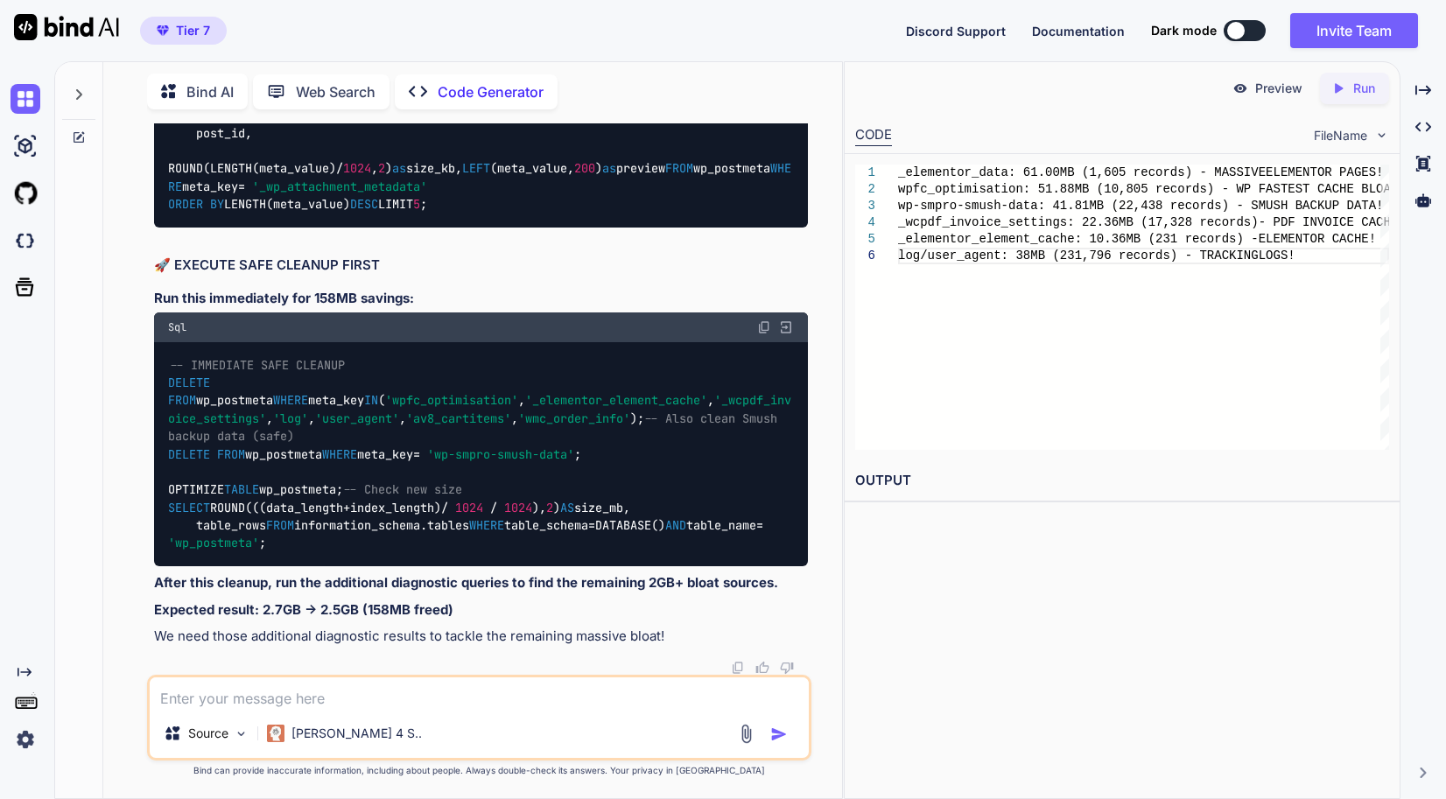
scroll to position [164542, 0]
drag, startPoint x: 258, startPoint y: 291, endPoint x: 123, endPoint y: 214, distance: 155.3
click at [123, 214] on div "You // Memory settings for high-performance server define( 'WP_MEMORY_LIMIT', '…" at bounding box center [479, 460] width 725 height 675
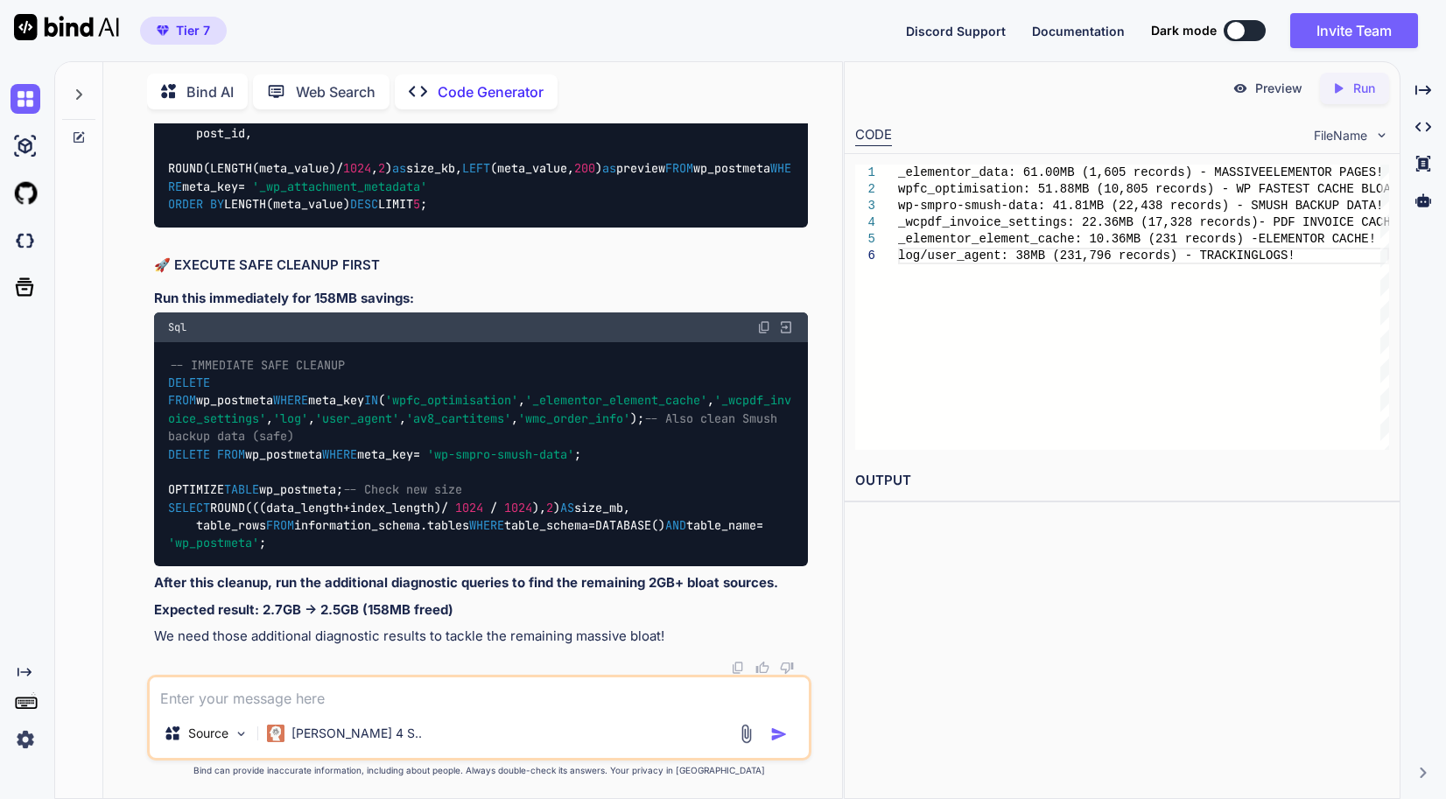
click at [439, 695] on textarea at bounding box center [479, 694] width 659 height 32
paste textarea "meta_key count total_mb avg_kb _product_attributes 23362 11.61 0.51 av8_user_ag…"
type textarea "meta_key count total_mb avg_kb _product_attributes 23362 11.61 0.51 av8_user_ag…"
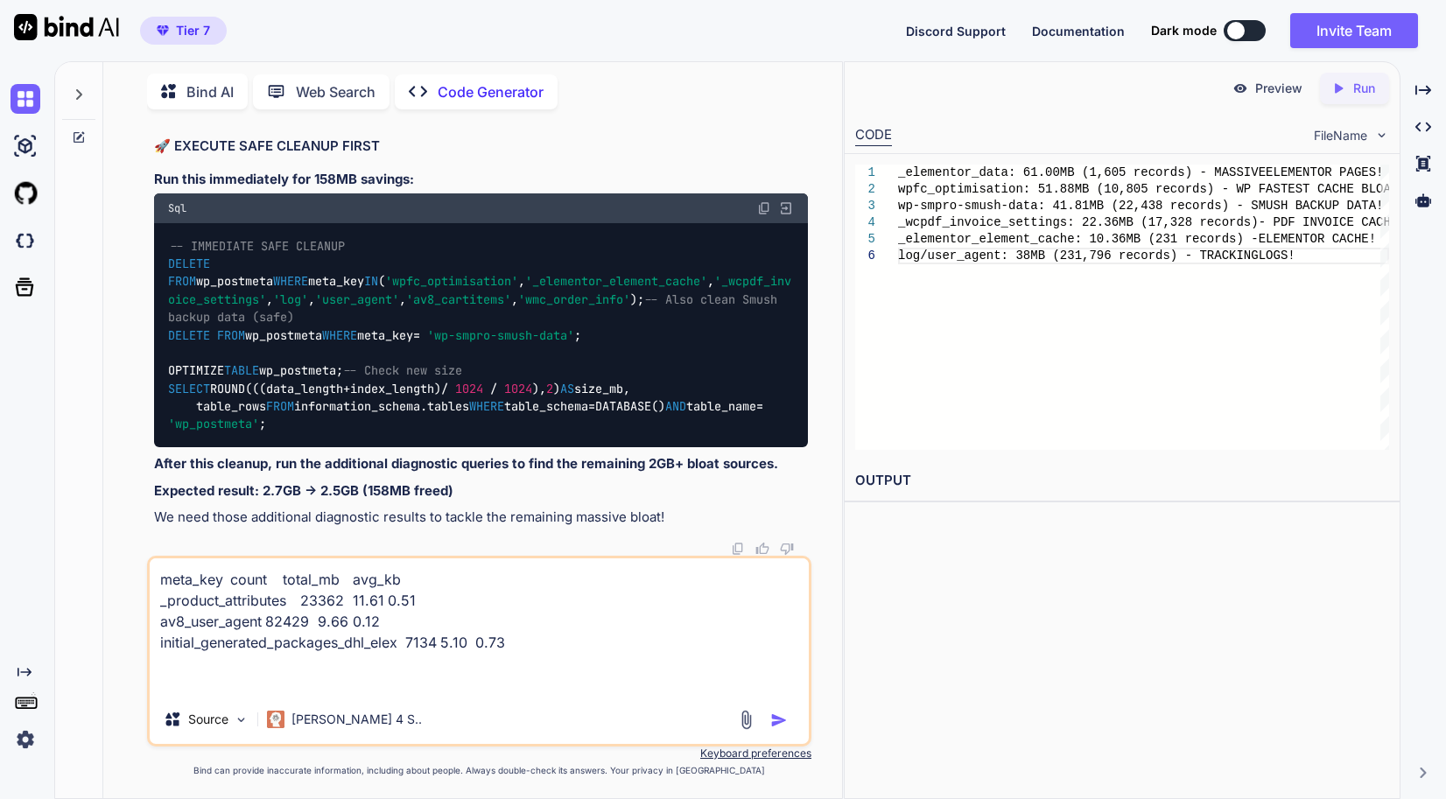
type textarea "x"
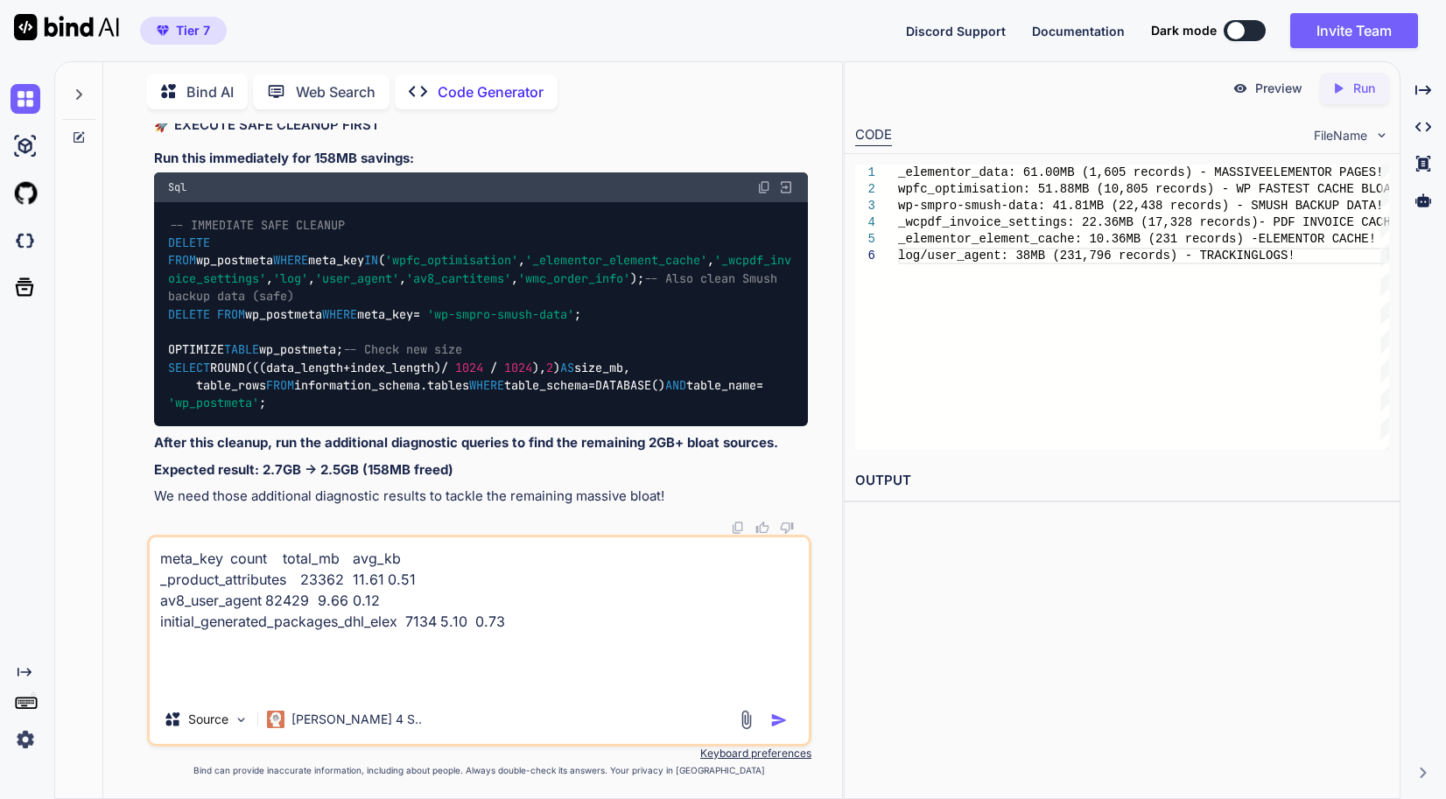
type textarea "meta_key count total_mb avg_kb _product_attributes 23362 11.61 0.51 av8_user_ag…"
type textarea "x"
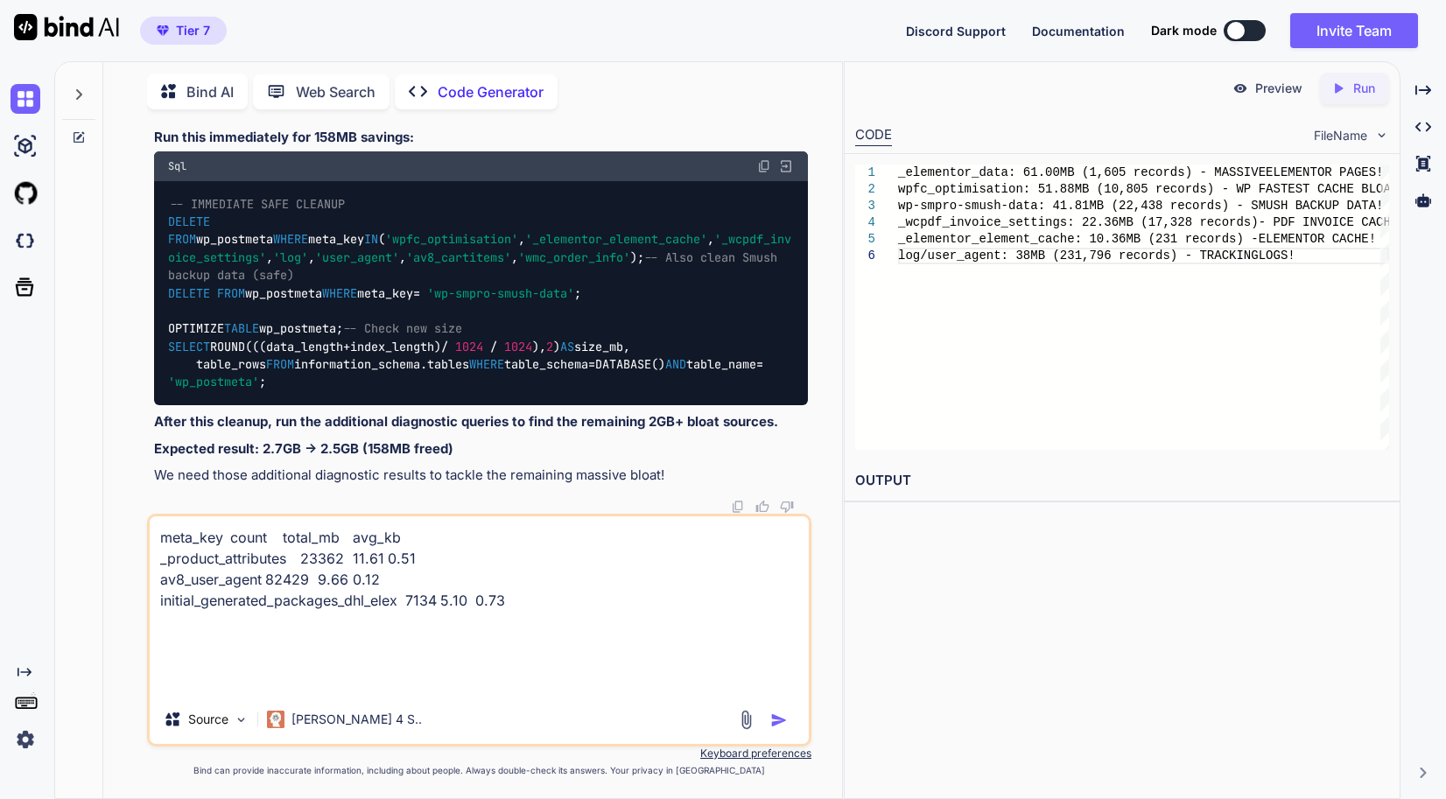
scroll to position [164630, 0]
drag, startPoint x: 258, startPoint y: 455, endPoint x: 144, endPoint y: 299, distance: 193.7
click at [144, 299] on div "You // Memory settings for high-performance server define( 'WP_MEMORY_LIMIT', '…" at bounding box center [479, 460] width 725 height 675
drag, startPoint x: 362, startPoint y: 346, endPoint x: 117, endPoint y: 194, distance: 288.1
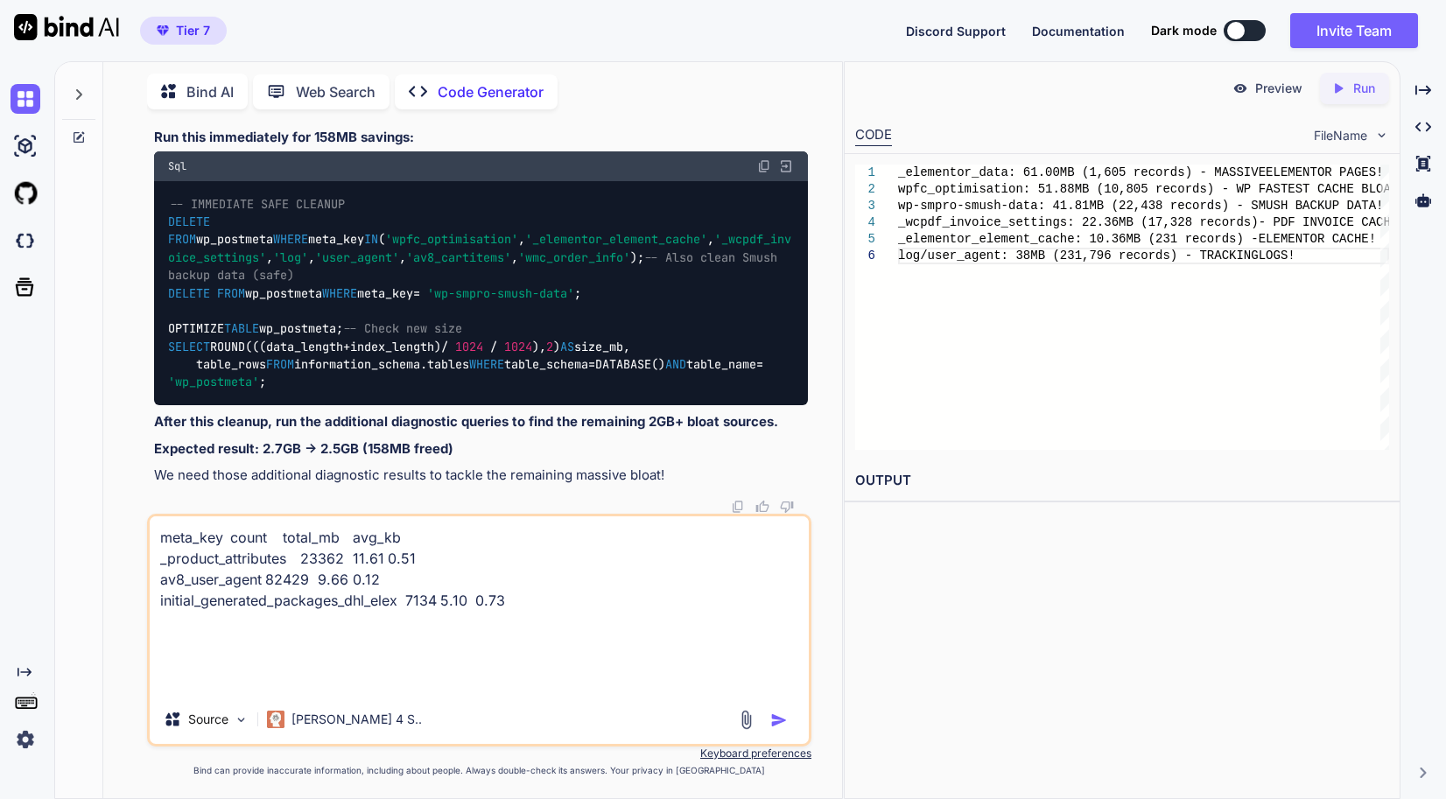
click at [117, 194] on div "You // Memory settings for high-performance server define( 'WP_MEMORY_LIMIT', '…" at bounding box center [479, 460] width 725 height 675
click at [545, 665] on textarea "meta_key count total_mb avg_kb _product_attributes 23362 11.61 0.51 av8_user_ag…" at bounding box center [479, 606] width 659 height 179
paste textarea "post_type meta_count size_mb avg_kb_per_meta shop_order 1856093 659.98 0.36 att…"
type textarea "meta_key count total_mb avg_kb _product_attributes 23362 11.61 0.51 av8_user_ag…"
type textarea "x"
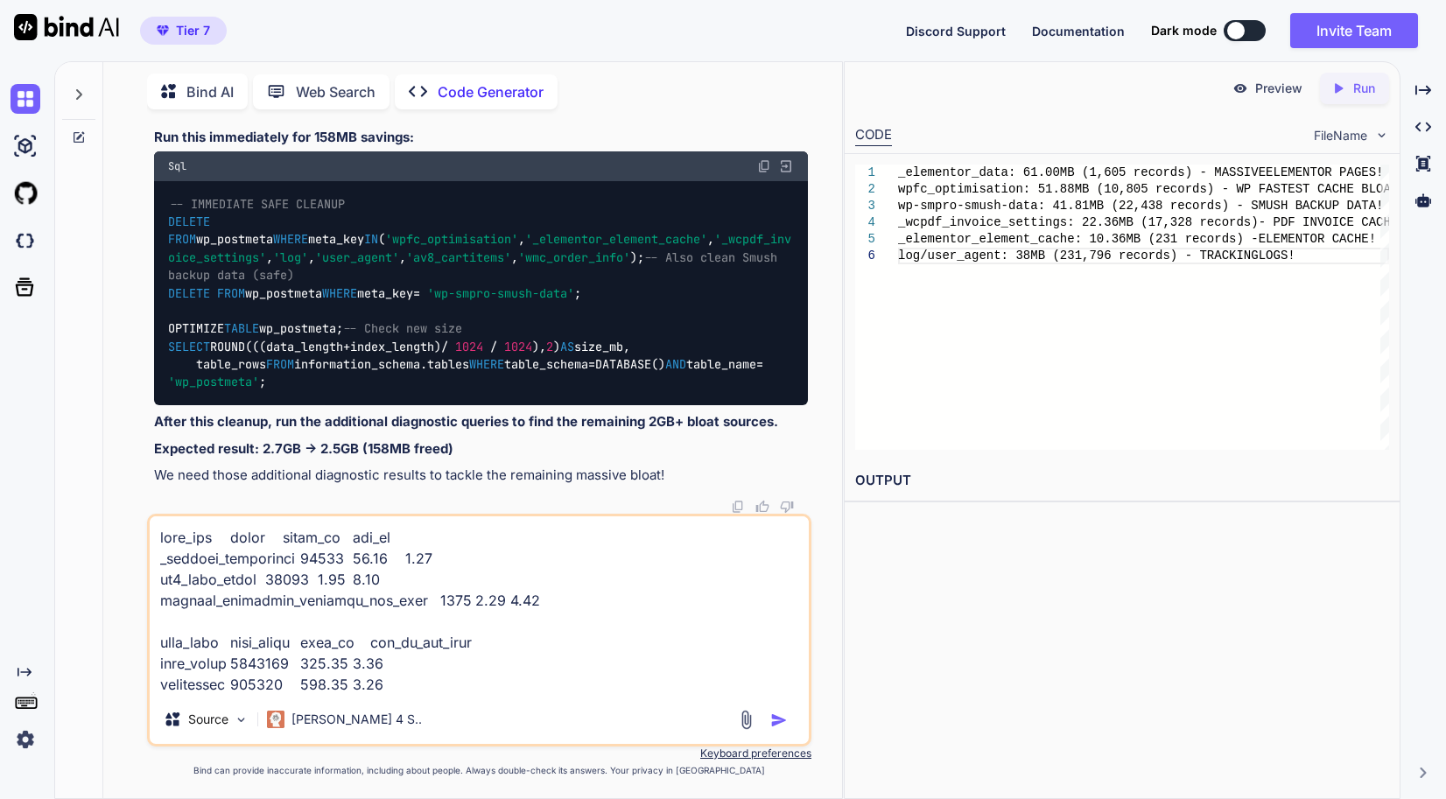
scroll to position [1430, 0]
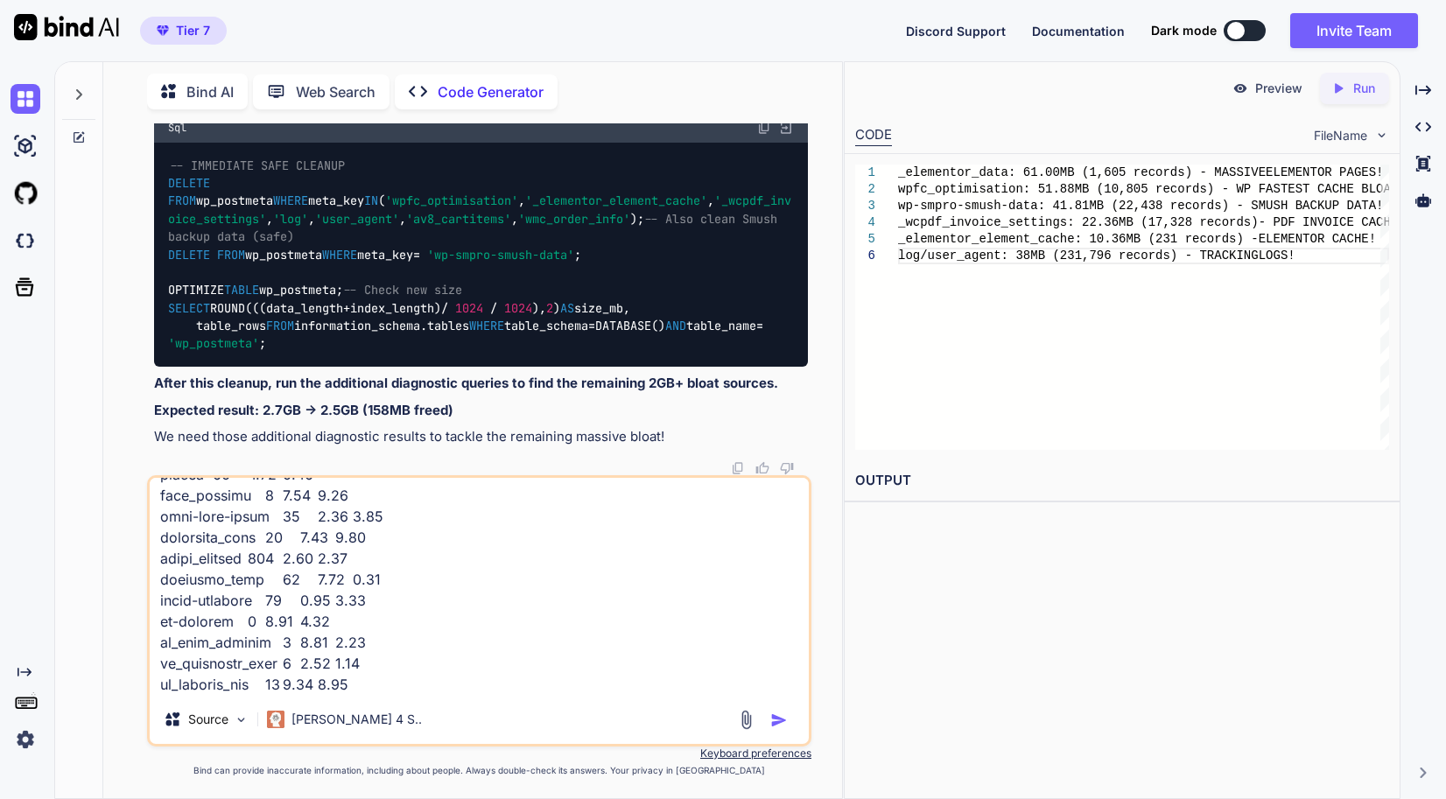
type textarea "meta_key count total_mb avg_kb _product_attributes 23362 11.61 0.51 av8_user_ag…"
click at [781, 714] on img "button" at bounding box center [779, 721] width 18 height 18
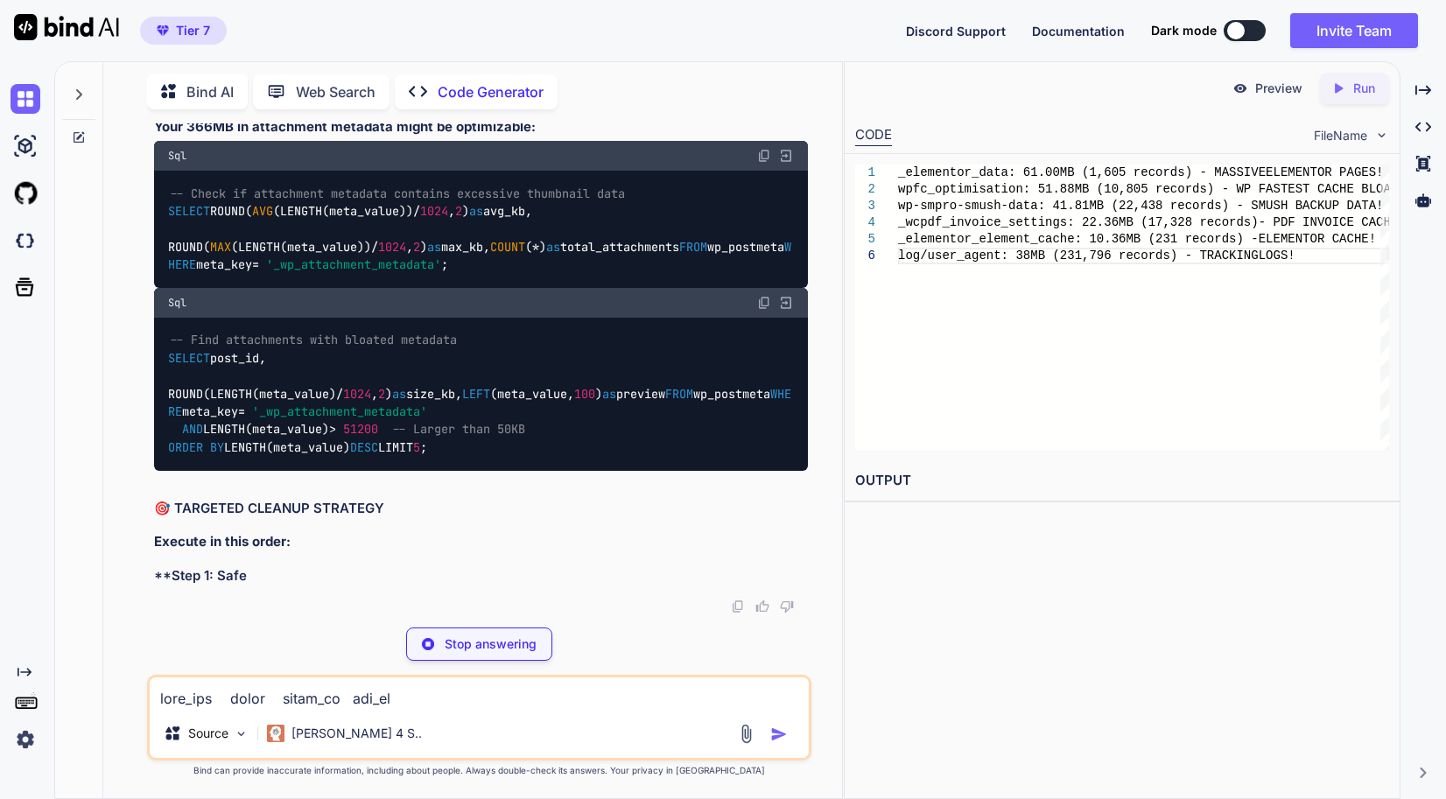
scroll to position [167354, 0]
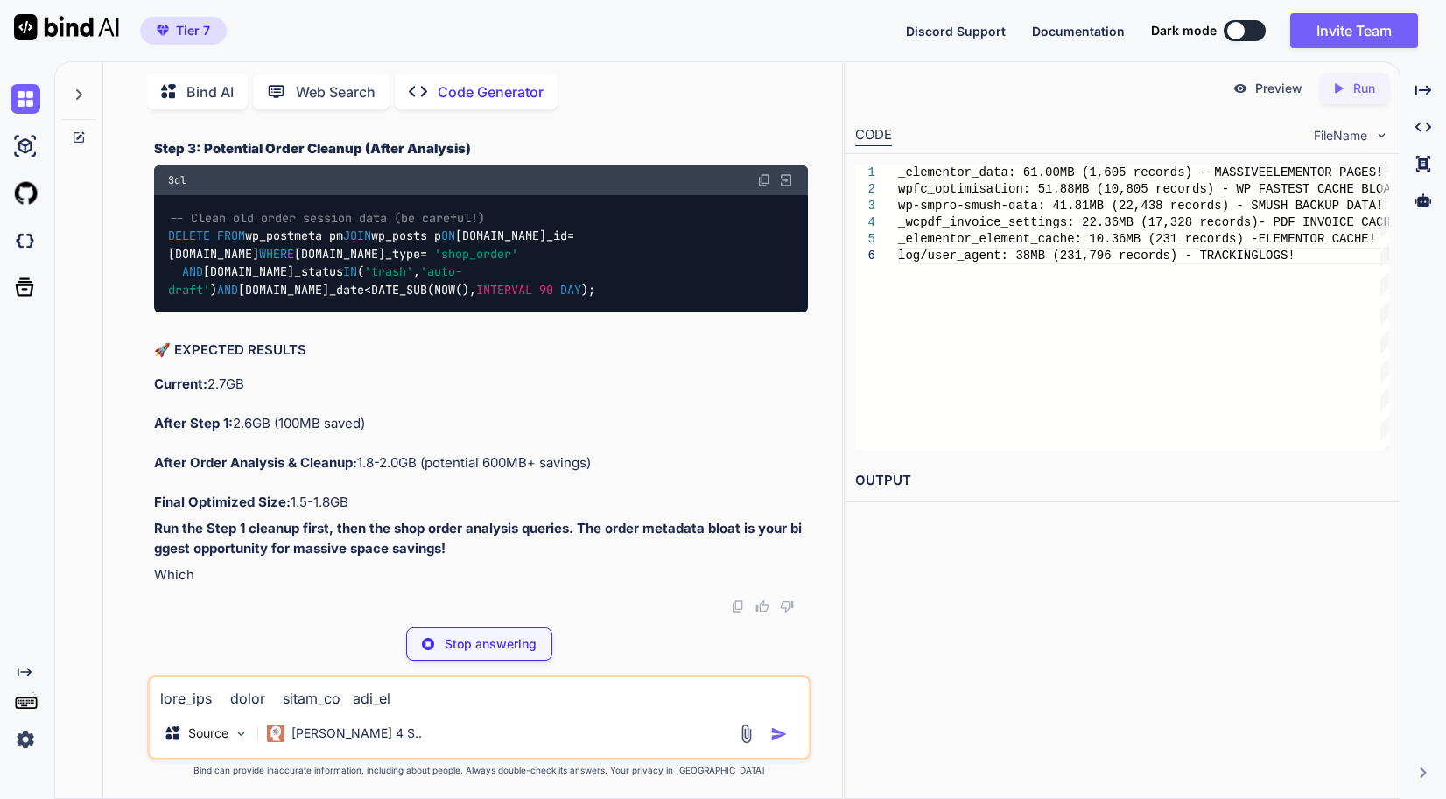
type textarea "x"
type textarea "attachment: 366.27MB (871,181 records) - Image metadata (expected) elementor_li…"
type textarea "x"
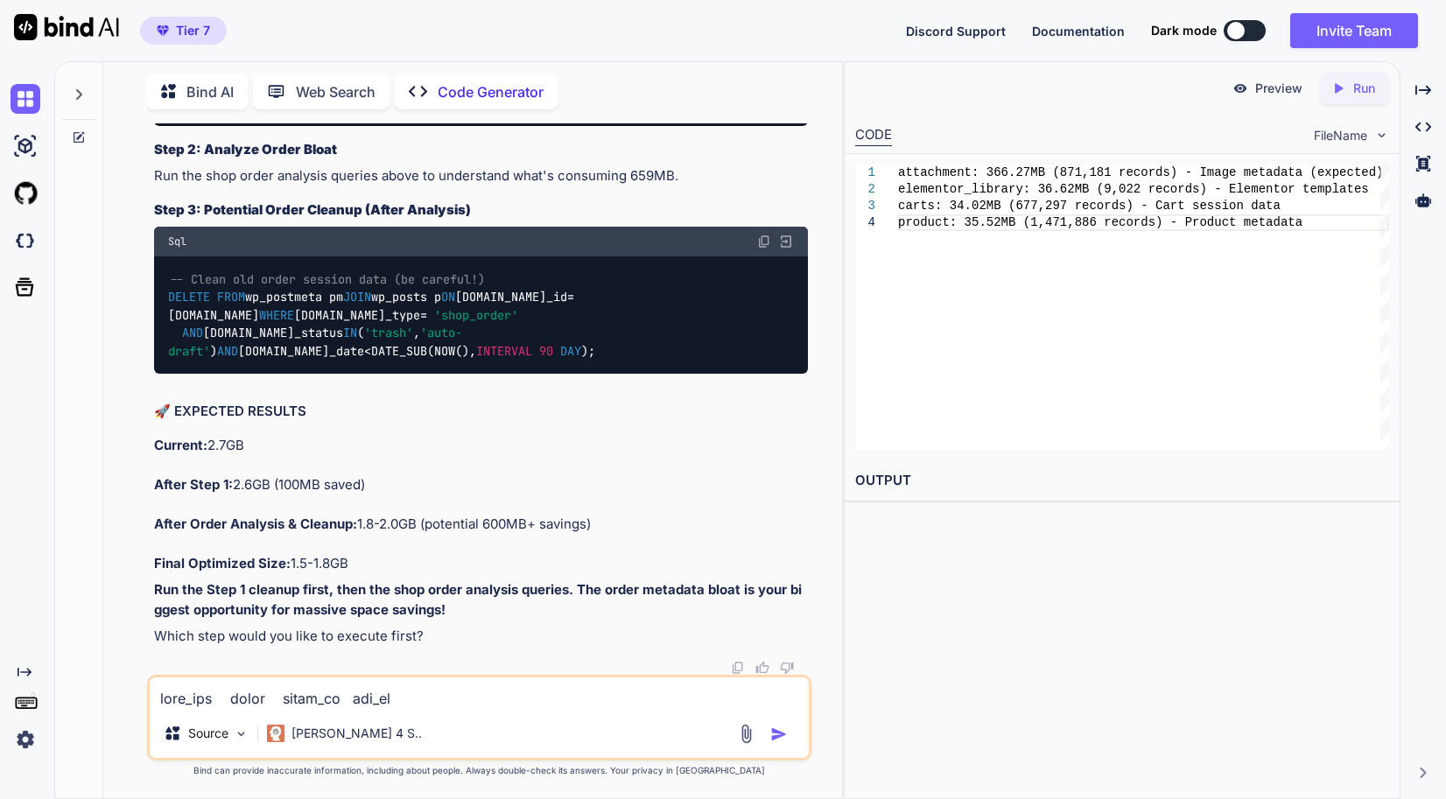
drag, startPoint x: 172, startPoint y: 401, endPoint x: 148, endPoint y: 387, distance: 28.2
click at [148, 387] on div "You // Memory settings for high-performance server define( 'WP_MEMORY_LIMIT', '…" at bounding box center [479, 460] width 664 height 675
click at [523, 701] on textarea at bounding box center [479, 694] width 659 height 32
click at [496, 690] on textarea at bounding box center [479, 694] width 659 height 32
paste textarea "meta_key count total_mb avg_kb _wcpdf_invoice_settings 17213 22.26 1.32 initial…"
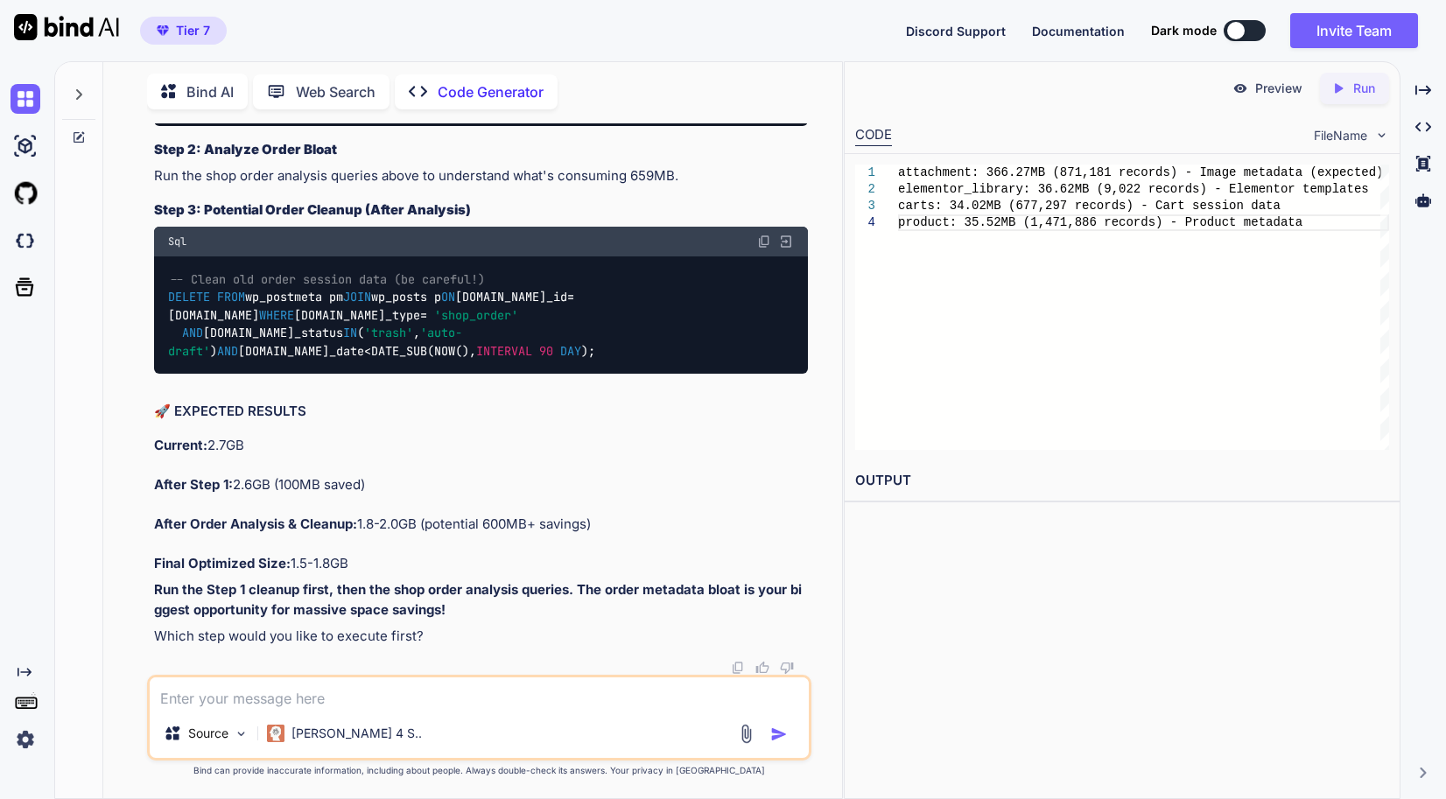
type textarea "meta_key count total_mb avg_kb _wcpdf_invoice_settings 17213 22.26 1.32 initial…"
type textarea "x"
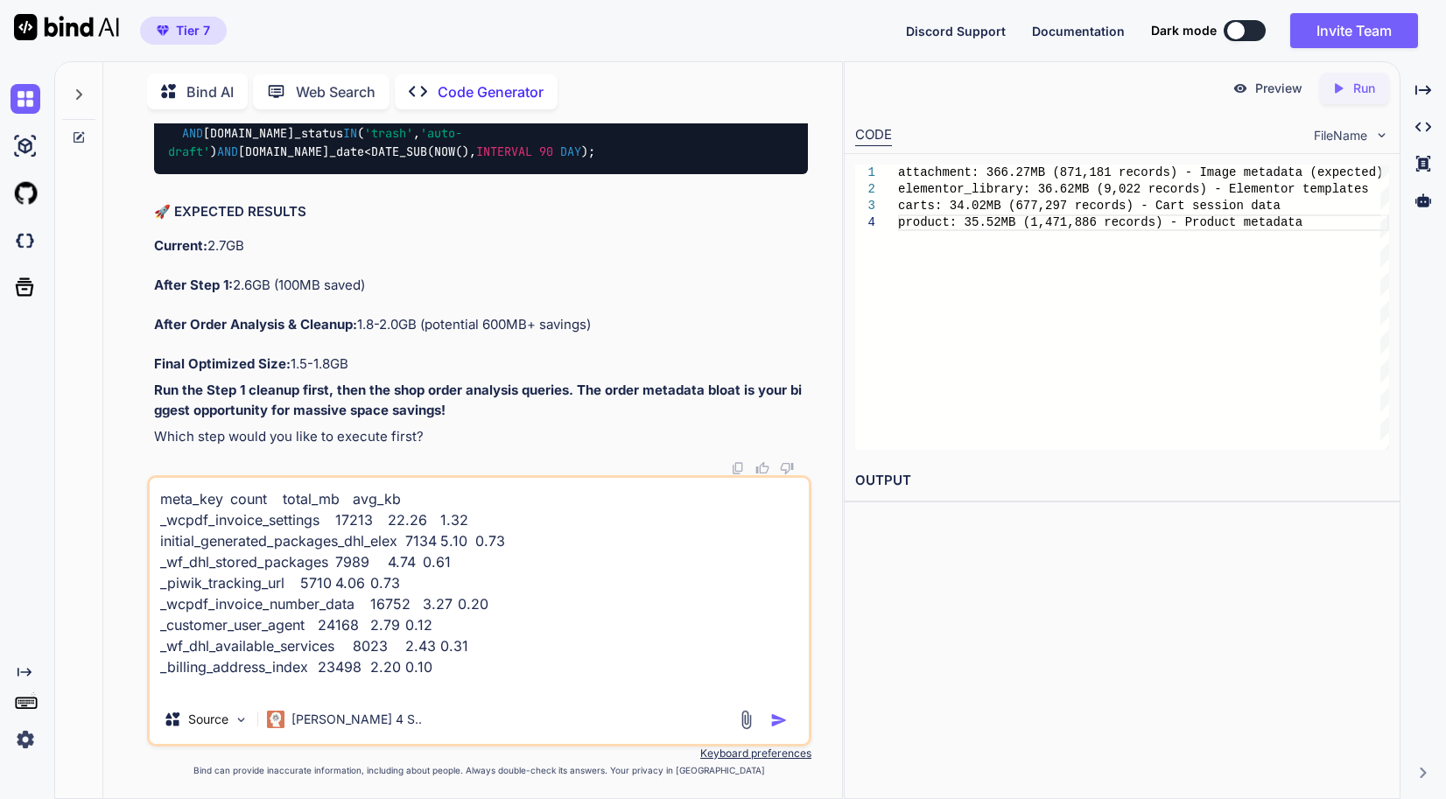
scroll to position [167792, 0]
type textarea "meta_key count total_mb avg_kb _wcpdf_invoice_settings 17213 22.26 1.32 initial…"
drag, startPoint x: 392, startPoint y: 413, endPoint x: 153, endPoint y: 239, distance: 295.8
click at [153, 239] on div "You // Memory settings for high-performance server define( 'WP_MEMORY_LIMIT', '…" at bounding box center [481, 299] width 661 height 352
drag, startPoint x: 471, startPoint y: 685, endPoint x: 467, endPoint y: 695, distance: 11.4
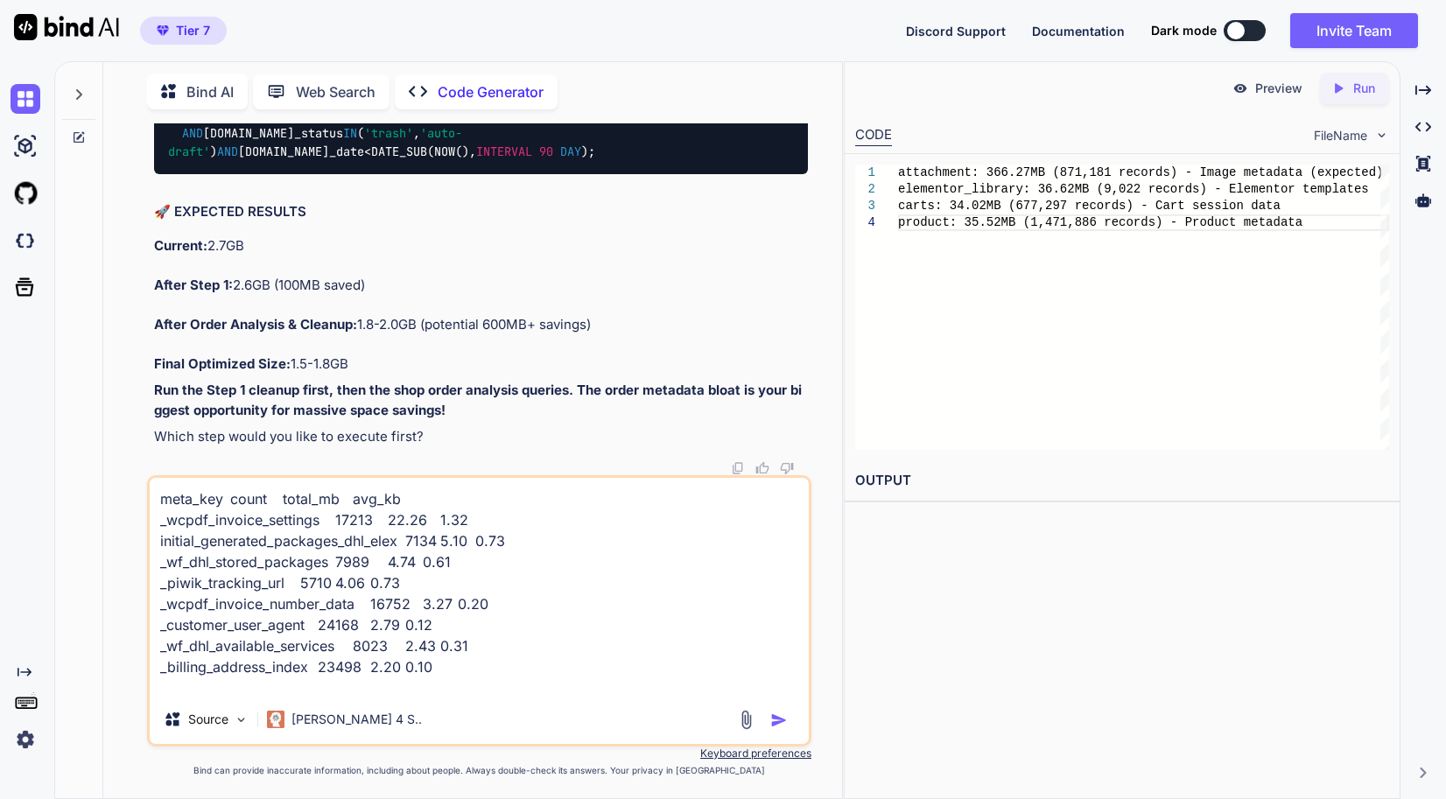
click at [471, 683] on textarea "meta_key count total_mb avg_kb _wcpdf_invoice_settings 17213 22.26 1.32 initial…" at bounding box center [479, 586] width 659 height 217
click at [476, 690] on textarea "meta_key count total_mb avg_kb _wcpdf_invoice_settings 17213 22.26 1.32 initial…" at bounding box center [479, 586] width 659 height 217
type textarea "x"
type textarea "meta_key count total_mb avg_kb _wcpdf_invoice_settings 17213 22.26 1.32 initial…"
type textarea "x"
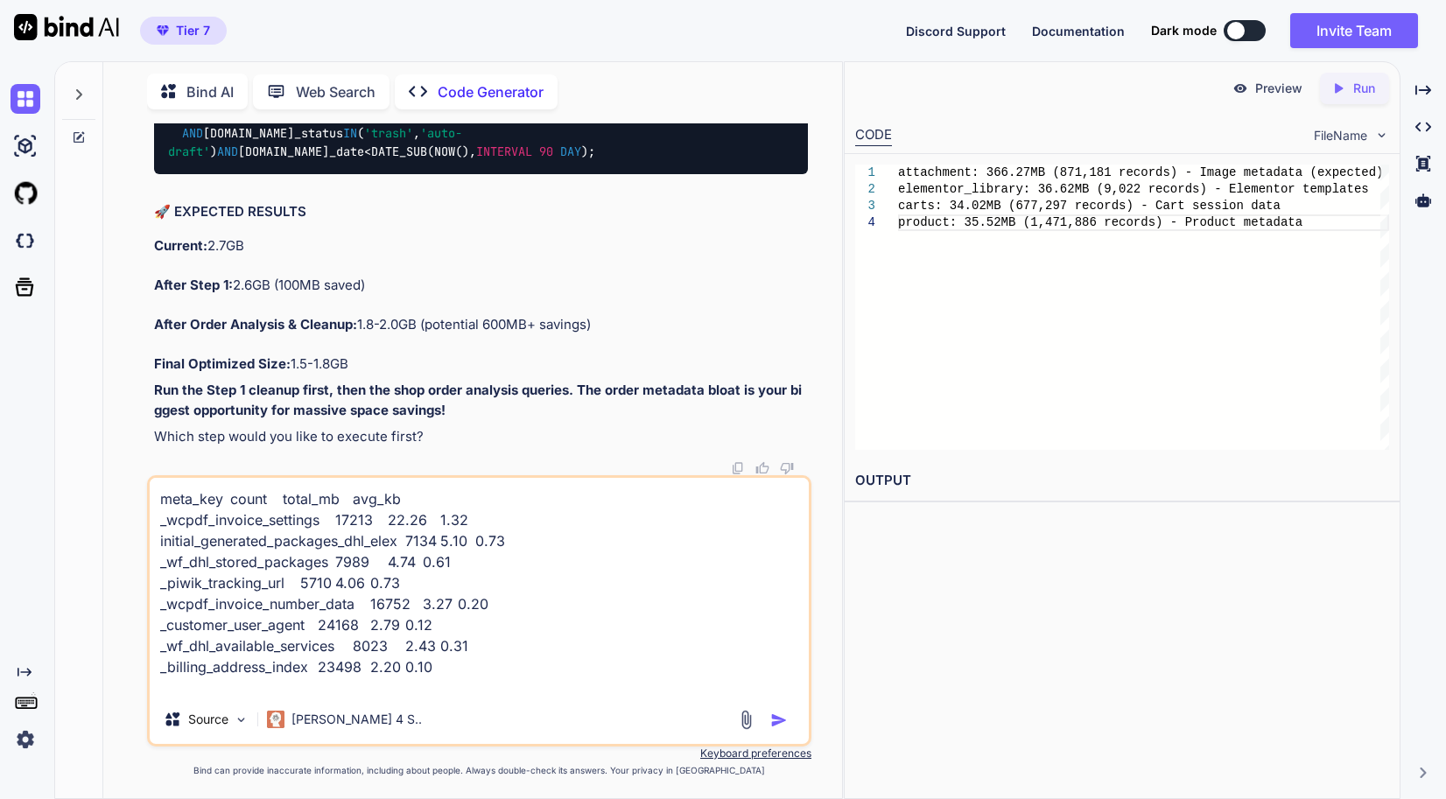
type textarea "meta_key count total_mb avg_kb _wcpdf_invoice_settings 17213 22.26 1.32 initial…"
type textarea "x"
type textarea "meta_key count total_mb avg_kb _wcpdf_invoice_settings 17213 22.26 1.32 initial…"
type textarea "x"
type textarea "meta_key count total_mb avg_kb _wcpdf_invoice_settings 17213 22.26 1.32 initial…"
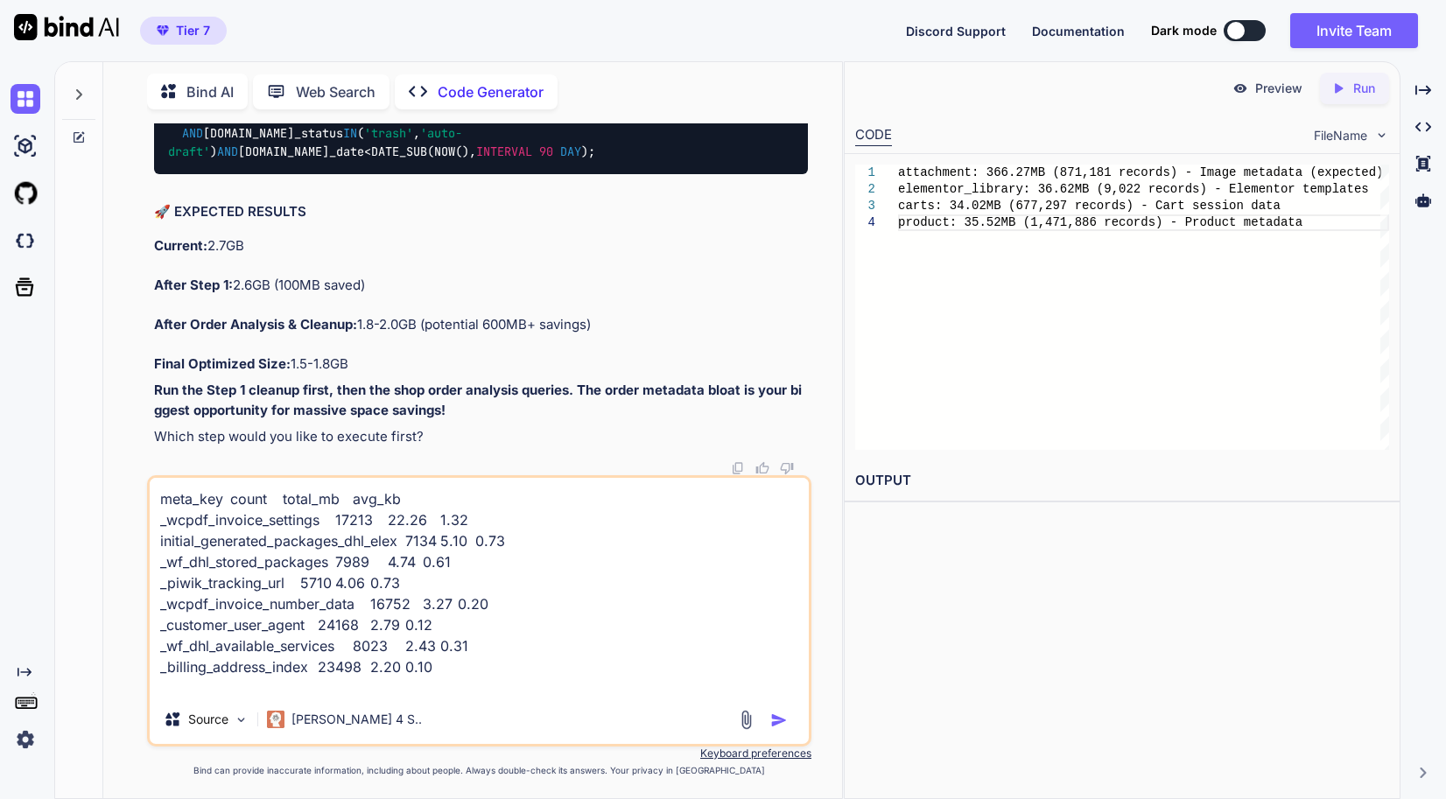
type textarea "x"
paste textarea "post_status order_count meta_count size_mb wc-completed 1413169 1413169 645.52 …"
type textarea "meta_key count total_mb avg_kb _wcpdf_invoice_settings 17213 22.26 1.32 initial…"
type textarea "x"
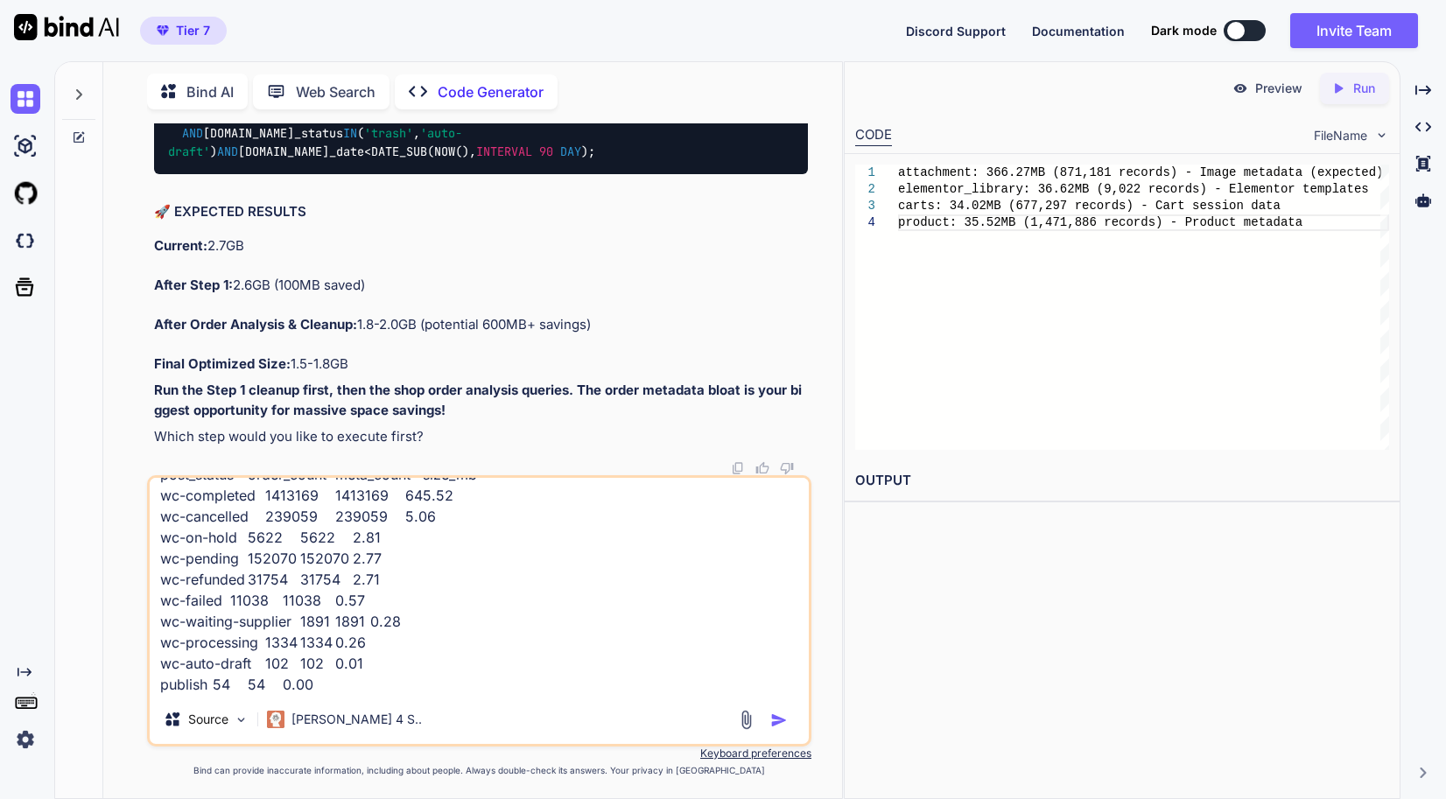
scroll to position [168230, 0]
type textarea "meta_key count total_mb avg_kb _wcpdf_invoice_settings 17213 22.26 1.32 initial…"
drag, startPoint x: 258, startPoint y: 280, endPoint x: 188, endPoint y: 271, distance: 70.6
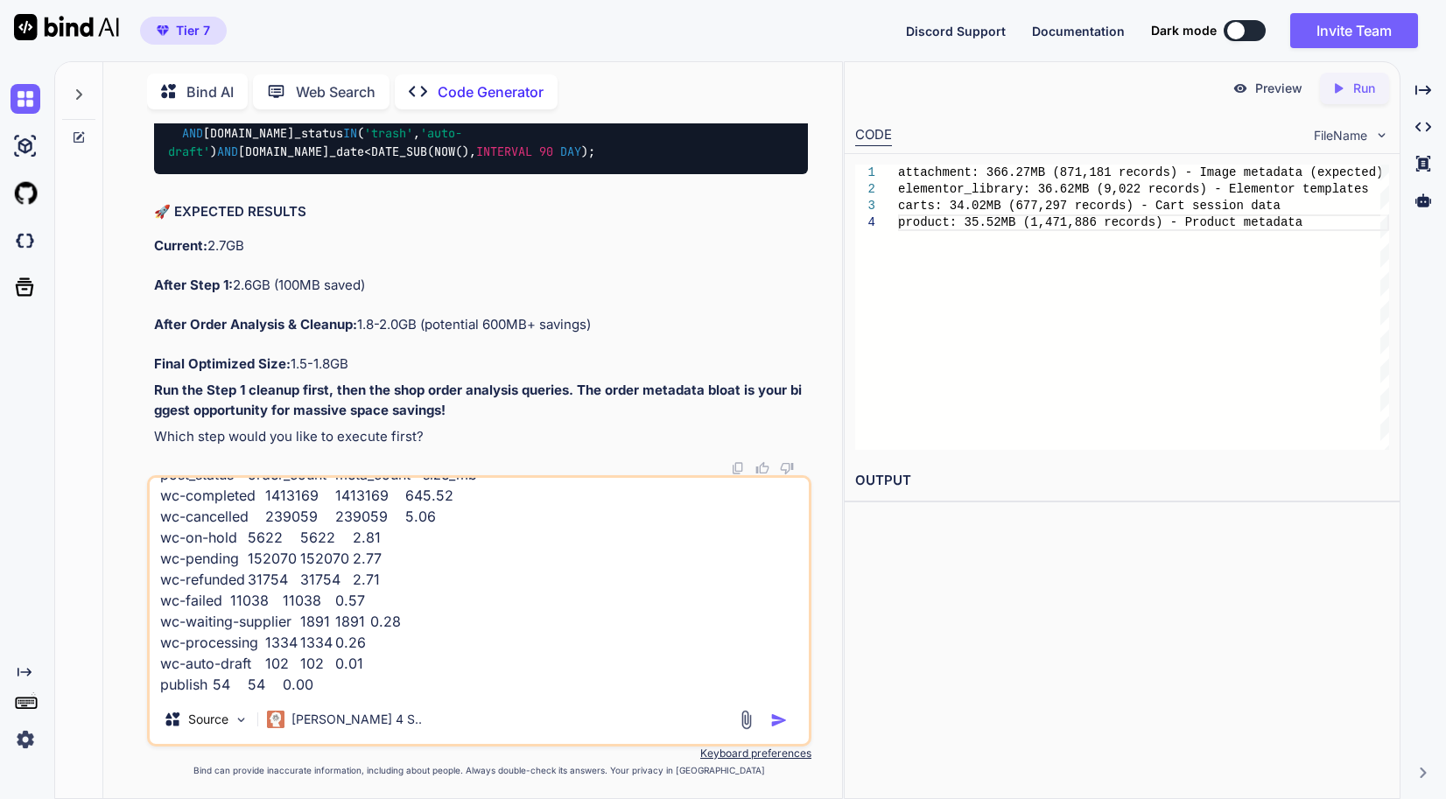
drag, startPoint x: 266, startPoint y: 275, endPoint x: 137, endPoint y: 241, distance: 134.0
click at [137, 241] on div "You // Memory settings for high-performance server define( 'WP_MEMORY_LIMIT', '…" at bounding box center [479, 460] width 725 height 675
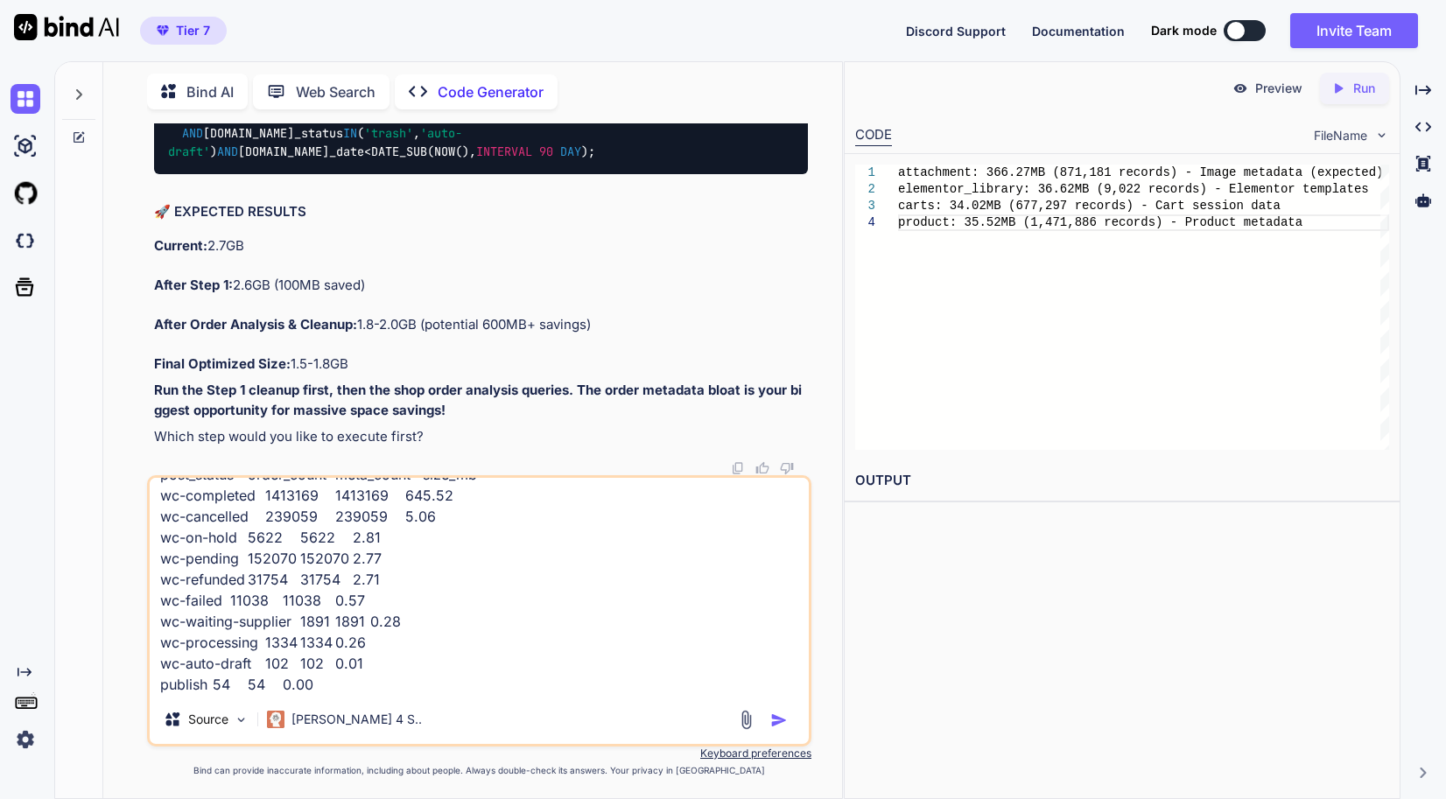
click at [686, 616] on textarea "meta_key count total_mb avg_kb _wcpdf_invoice_settings 17213 22.26 1.32 initial…" at bounding box center [479, 586] width 659 height 217
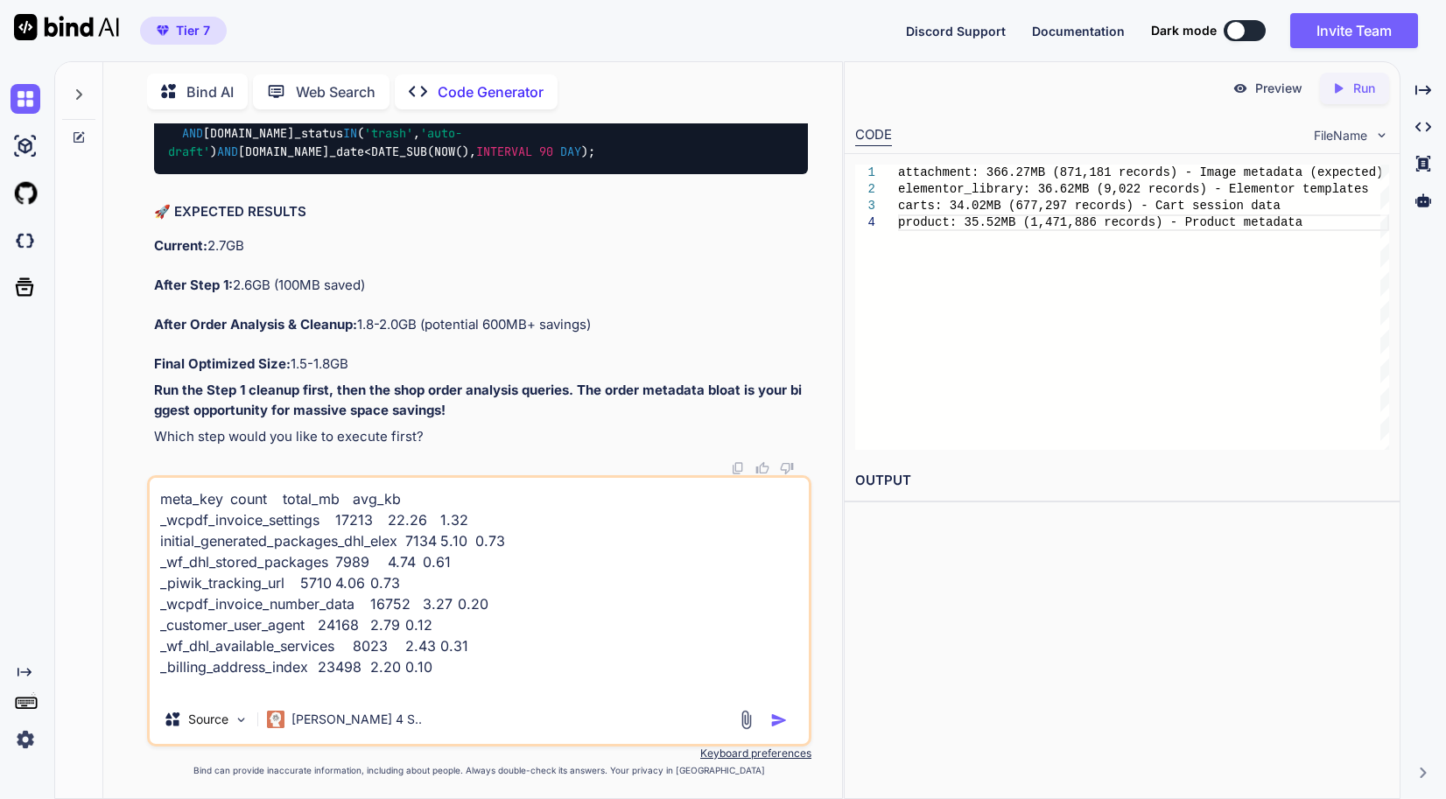
scroll to position [168405, 0]
drag, startPoint x: 624, startPoint y: 303, endPoint x: 571, endPoint y: 320, distance: 56.2
drag, startPoint x: 262, startPoint y: 378, endPoint x: 109, endPoint y: 177, distance: 252.5
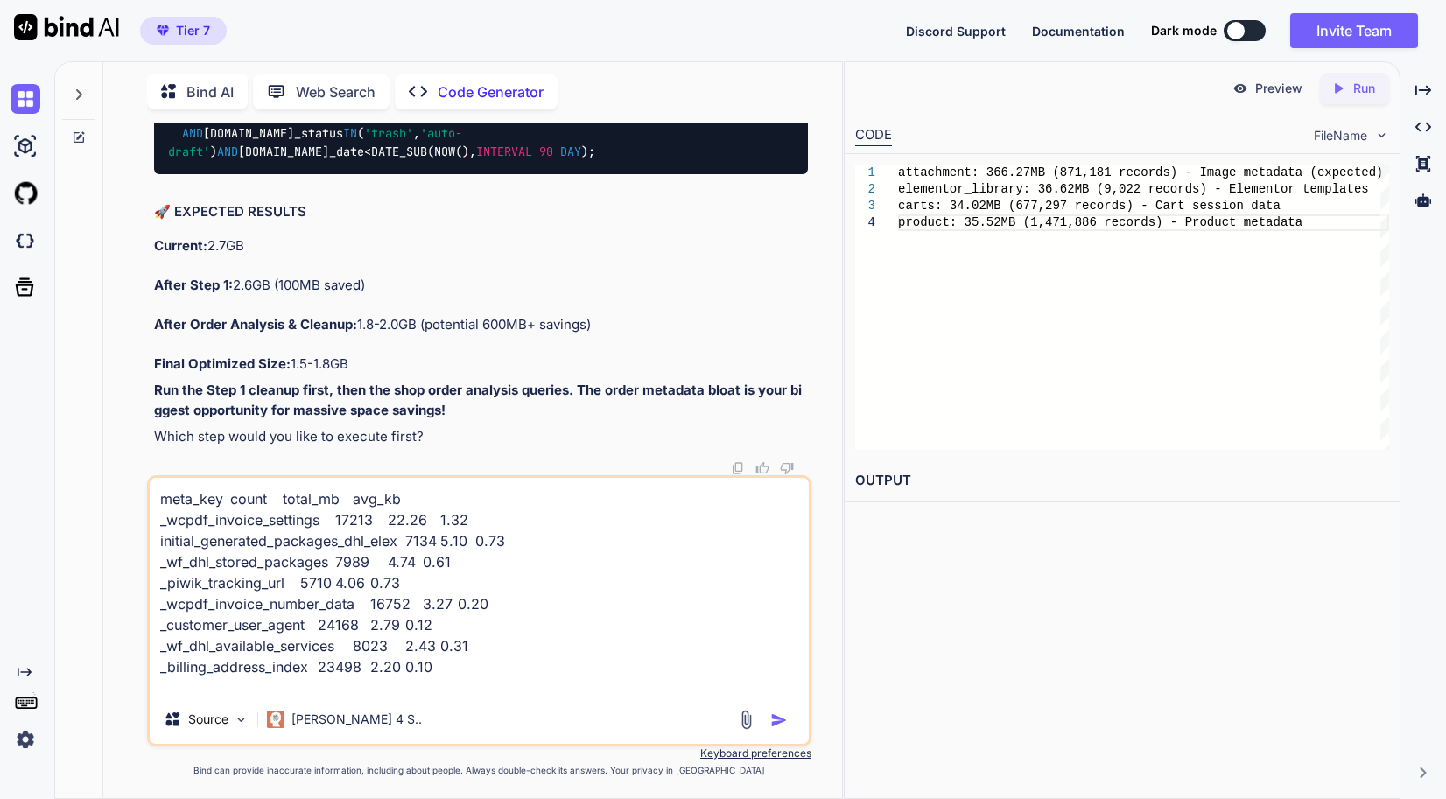
click at [109, 177] on div "Bind AI Web Search Created with Pixso. Code Generator You // Memory settings fo…" at bounding box center [472, 433] width 739 height 732
